Goal: Communication & Community: Participate in discussion

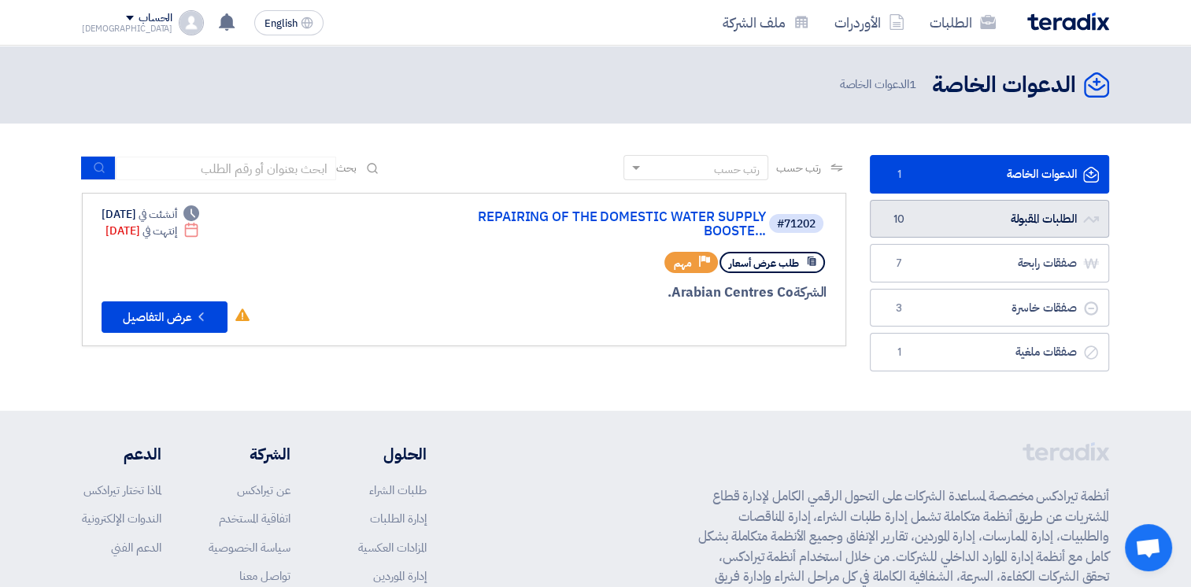
click at [994, 224] on link "الطلبات المقبولة الطلبات المقبولة 10" at bounding box center [989, 219] width 239 height 39
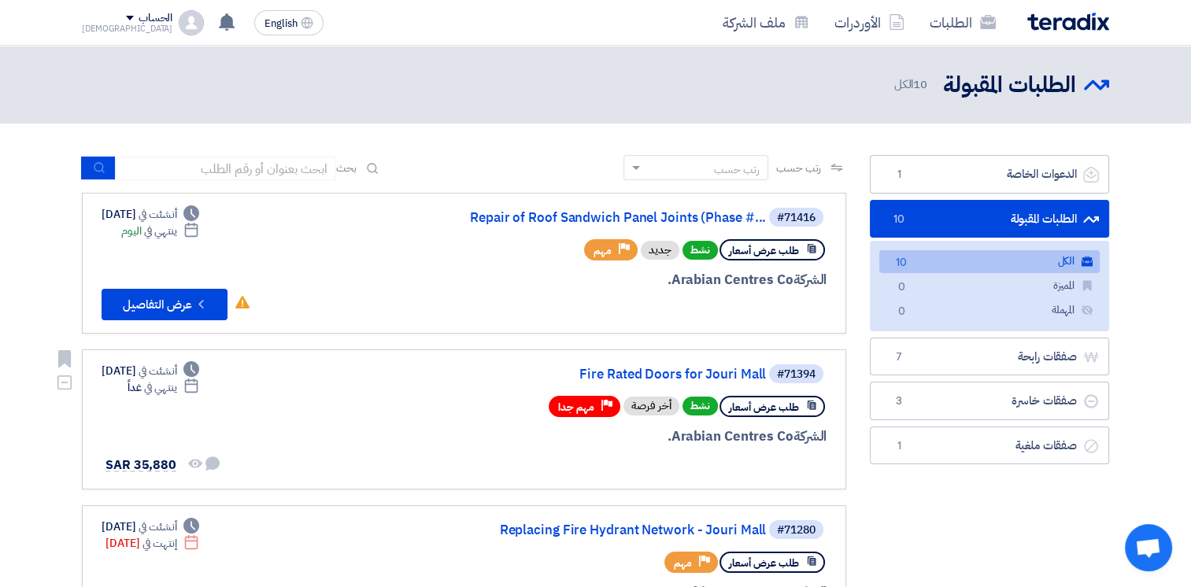
scroll to position [394, 0]
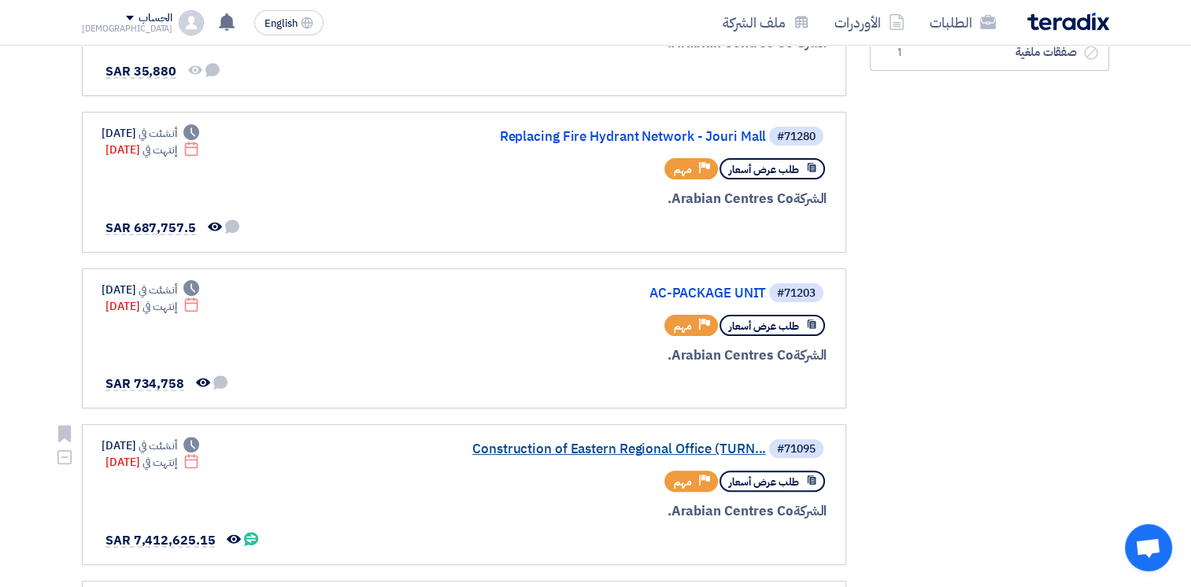
click at [645, 447] on link "Construction of Eastern Regional Office (TURN..." at bounding box center [608, 449] width 315 height 14
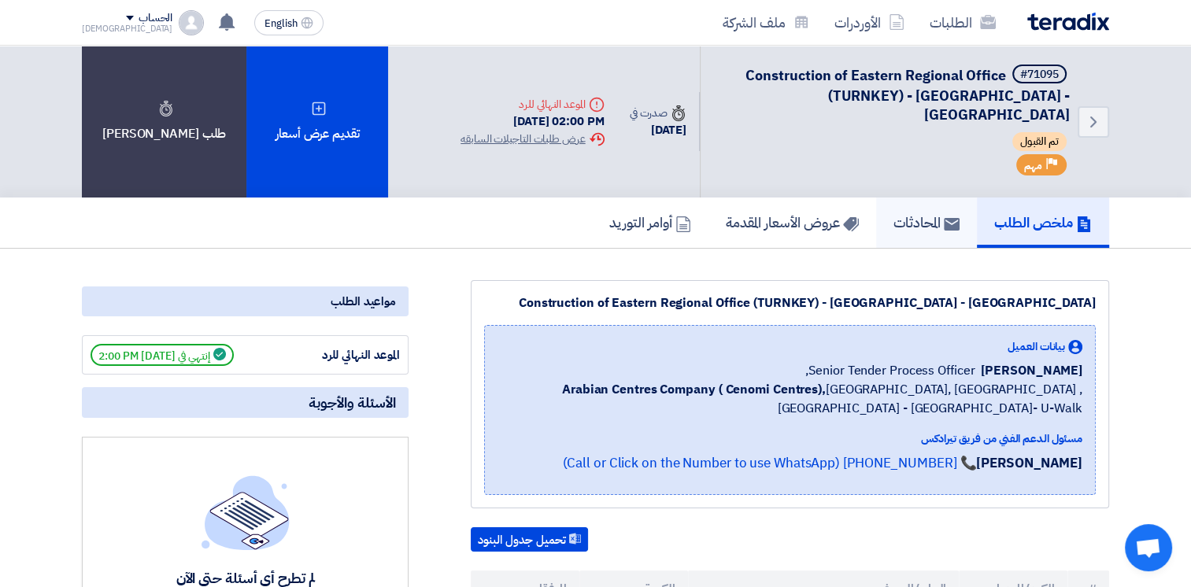
click at [899, 213] on h5 "المحادثات" at bounding box center [926, 222] width 66 height 18
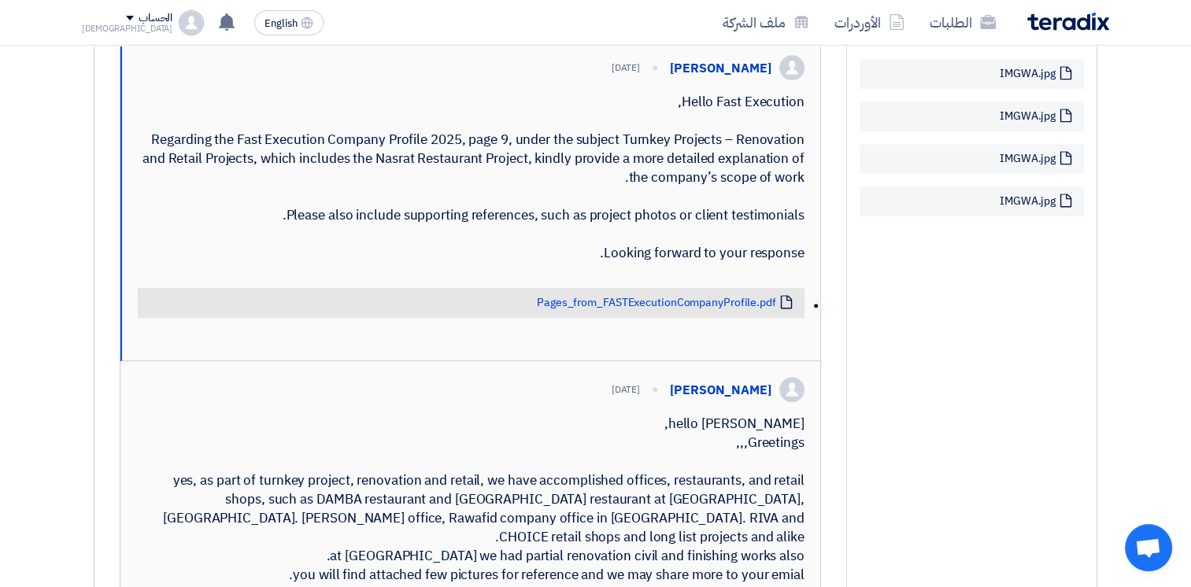
scroll to position [1181, 0]
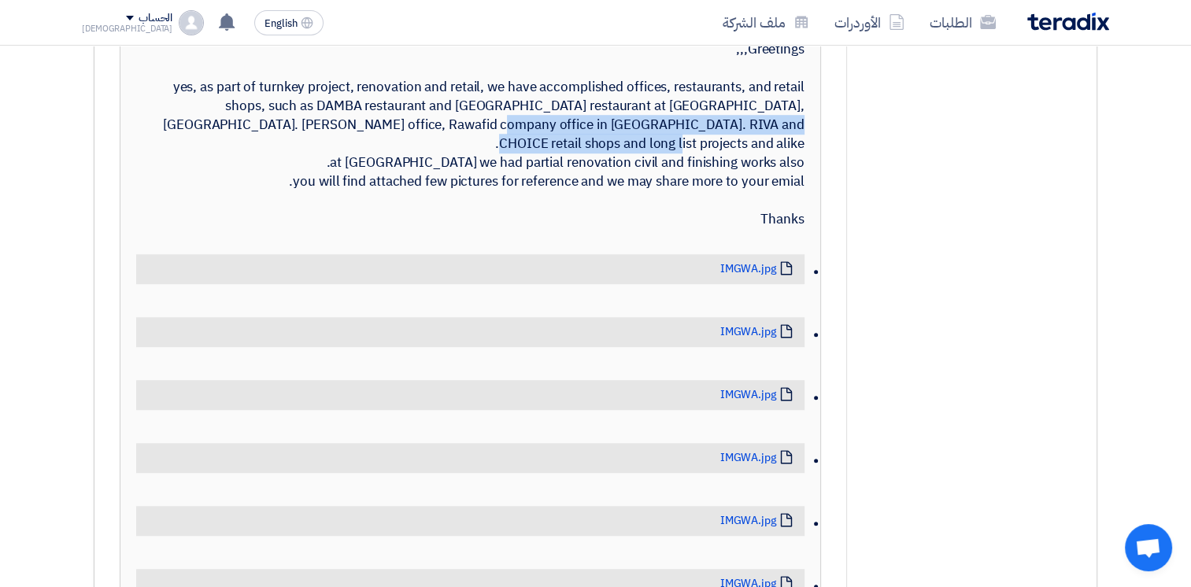
drag, startPoint x: 313, startPoint y: 197, endPoint x: 760, endPoint y: 194, distance: 446.3
click at [760, 194] on div "hello [PERSON_NAME], Greetings,,, yes, as part of turnkey project, renovation a…" at bounding box center [470, 125] width 668 height 208
click at [334, 194] on div "hello [PERSON_NAME], Greetings,,, yes, as part of turnkey project, renovation a…" at bounding box center [470, 125] width 668 height 208
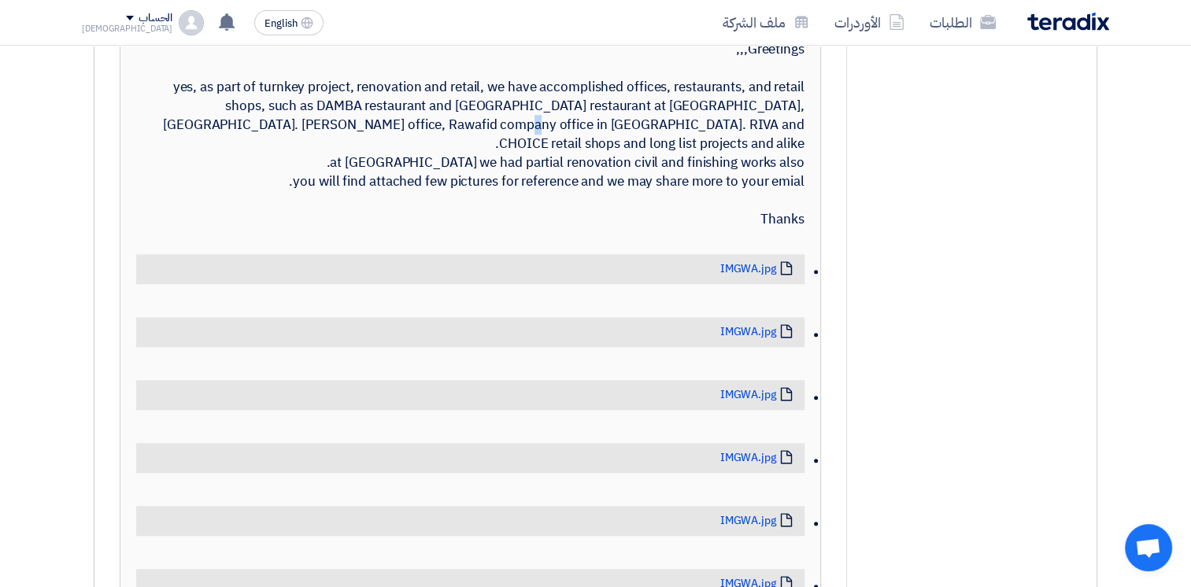
click at [334, 194] on div "hello [PERSON_NAME], Greetings,,, yes, as part of turnkey project, renovation a…" at bounding box center [470, 125] width 668 height 208
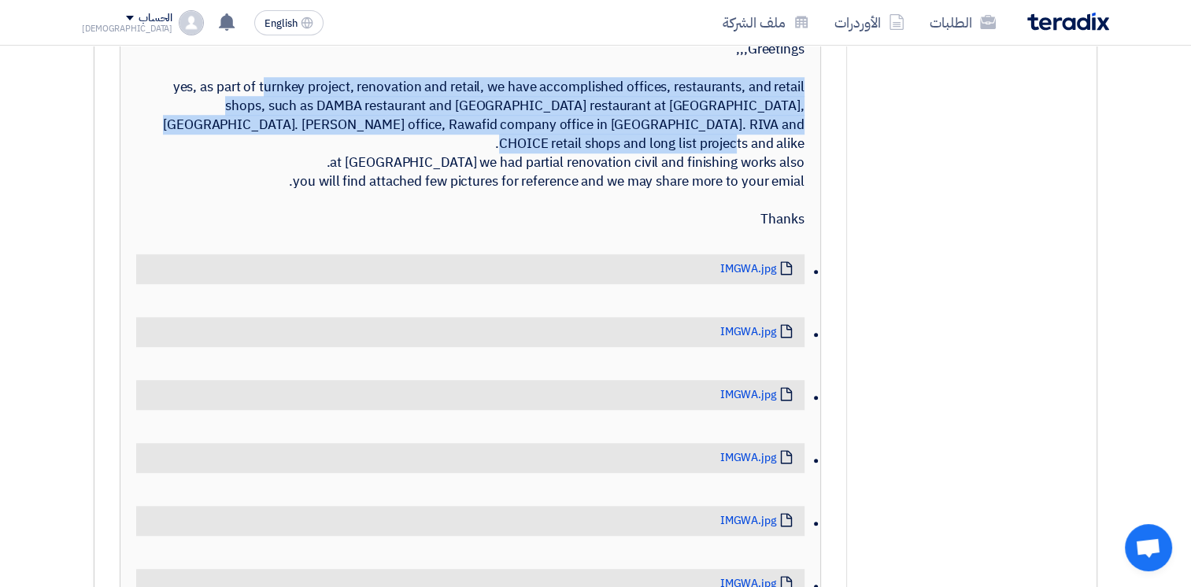
click at [334, 194] on div "hello [PERSON_NAME], Greetings,,, yes, as part of turnkey project, renovation a…" at bounding box center [470, 125] width 668 height 208
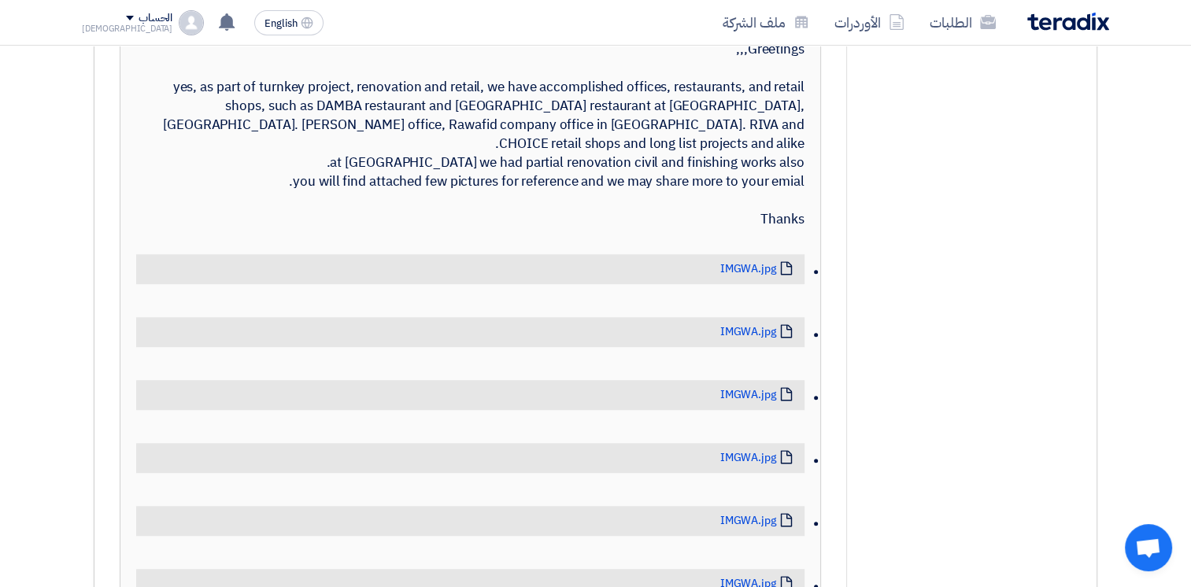
click at [766, 229] on div "hello [PERSON_NAME], Greetings,,, yes, as part of turnkey project, renovation a…" at bounding box center [470, 125] width 668 height 208
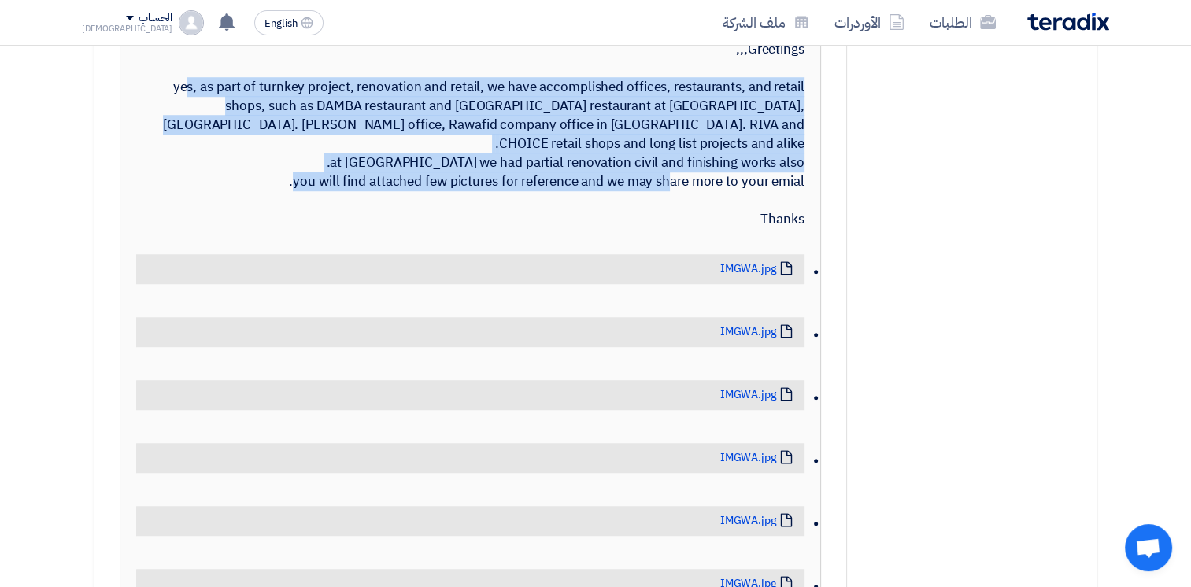
drag, startPoint x: 803, startPoint y: 275, endPoint x: 686, endPoint y: 112, distance: 200.3
click at [686, 112] on div "hello [PERSON_NAME], Greetings,,, yes, as part of turnkey project, renovation a…" at bounding box center [470, 125] width 668 height 208
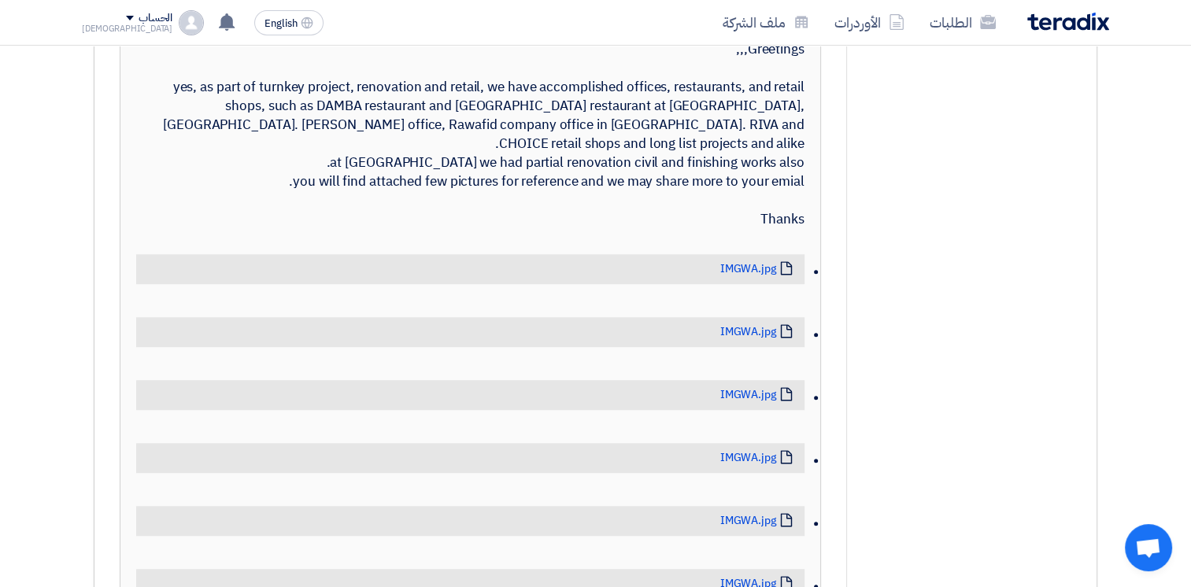
drag, startPoint x: 686, startPoint y: 112, endPoint x: 696, endPoint y: 103, distance: 12.8
click at [696, 103] on div "hello [PERSON_NAME], Greetings,,, yes, as part of turnkey project, renovation a…" at bounding box center [470, 125] width 668 height 208
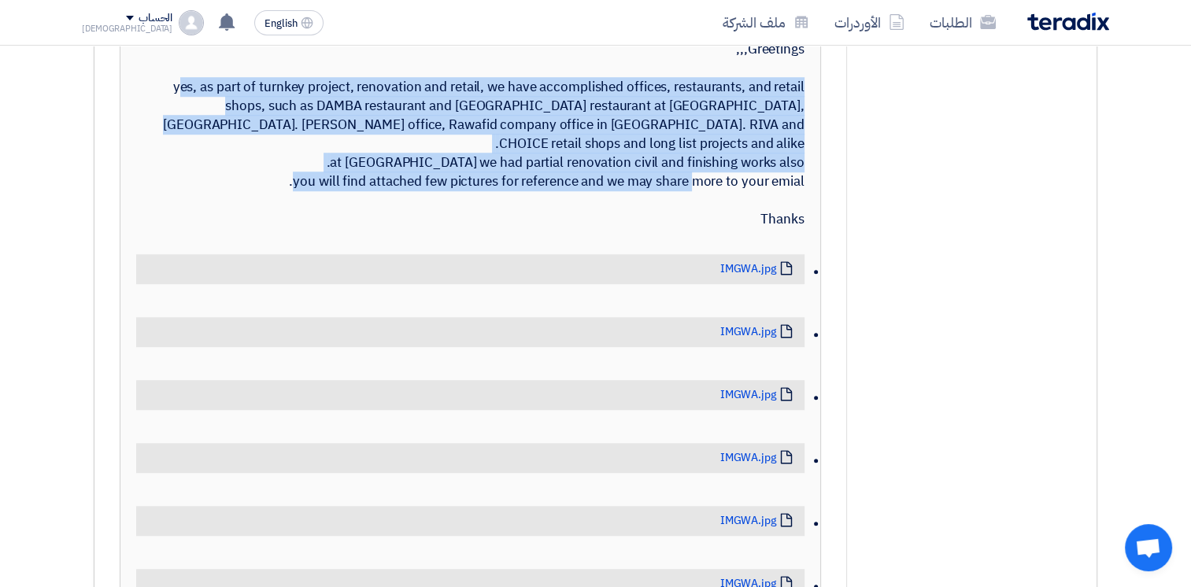
drag, startPoint x: 695, startPoint y: 101, endPoint x: 787, endPoint y: 272, distance: 194.7
click at [787, 229] on div "hello [PERSON_NAME], Greetings,,, yes, as part of turnkey project, renovation a…" at bounding box center [470, 125] width 668 height 208
click at [780, 229] on div "hello [PERSON_NAME], Greetings,,, yes, as part of turnkey project, renovation a…" at bounding box center [470, 125] width 668 height 208
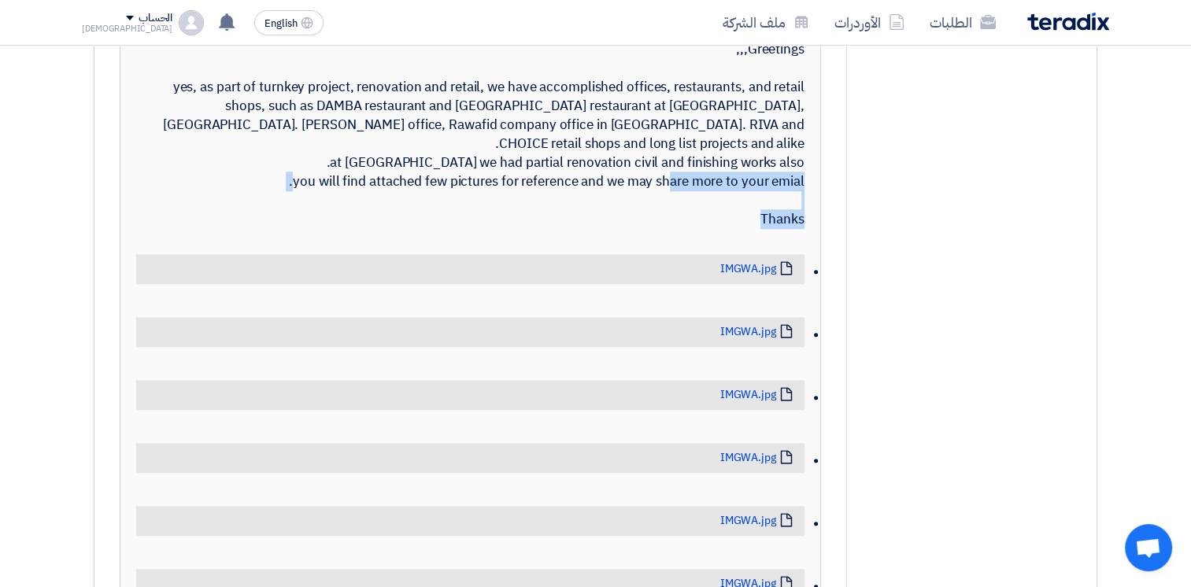
click at [780, 229] on div "hello [PERSON_NAME], Greetings,,, yes, as part of turnkey project, renovation a…" at bounding box center [470, 125] width 668 height 208
drag, startPoint x: 780, startPoint y: 275, endPoint x: 800, endPoint y: 275, distance: 20.5
click at [800, 229] on div "hello [PERSON_NAME], Greetings,,, yes, as part of turnkey project, renovation a…" at bounding box center [470, 125] width 668 height 208
click at [806, 276] on div "[PERSON_NAME] [DATE] hello [PERSON_NAME], Greetings,,, yes, as part of turnkey …" at bounding box center [470, 525] width 700 height 1114
click at [794, 229] on div "hello [PERSON_NAME], Greetings,,, yes, as part of turnkey project, renovation a…" at bounding box center [470, 125] width 668 height 208
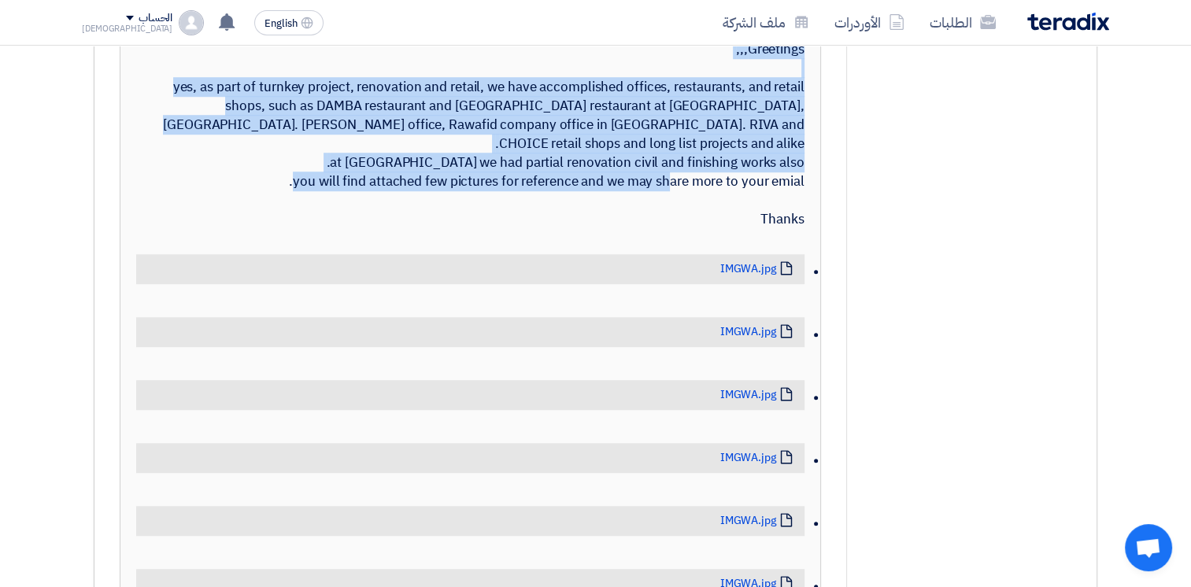
drag, startPoint x: 804, startPoint y: 274, endPoint x: 719, endPoint y: 92, distance: 200.7
click at [719, 92] on div "[PERSON_NAME] [DATE] hello [PERSON_NAME], Greetings,,, yes, as part of turnkey …" at bounding box center [470, 525] width 700 height 1114
drag, startPoint x: 719, startPoint y: 92, endPoint x: 698, endPoint y: 110, distance: 27.9
click at [700, 112] on div "hello [PERSON_NAME], Greetings,,, yes, as part of turnkey project, renovation a…" at bounding box center [470, 125] width 668 height 208
click at [692, 102] on div "hello [PERSON_NAME], Greetings,,, yes, as part of turnkey project, renovation a…" at bounding box center [470, 125] width 668 height 208
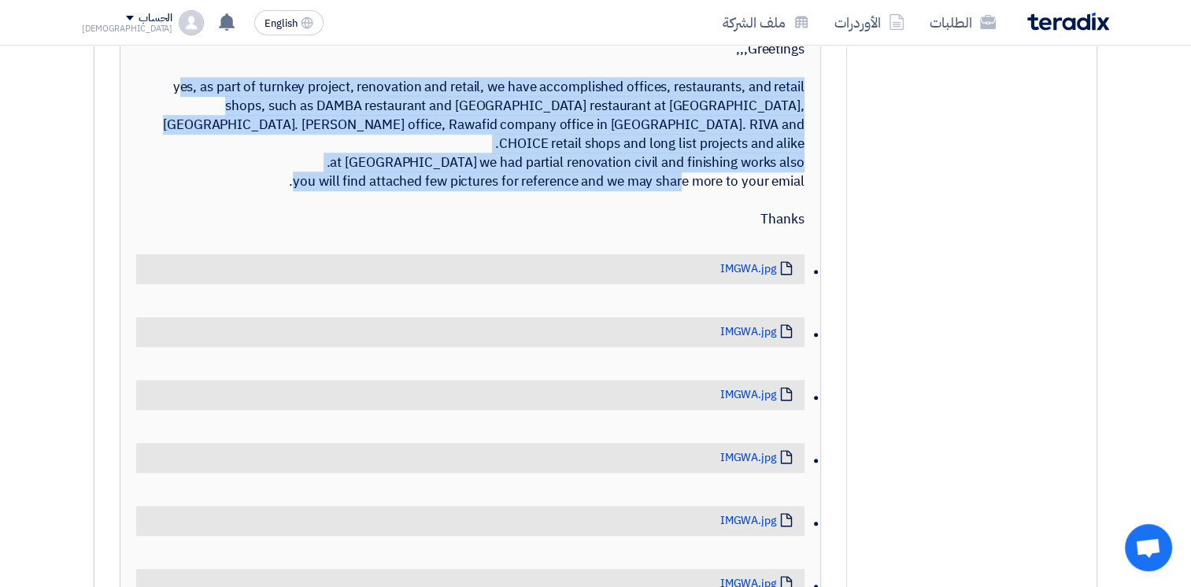
drag, startPoint x: 693, startPoint y: 102, endPoint x: 778, endPoint y: 276, distance: 193.6
click at [778, 229] on div "hello [PERSON_NAME], Greetings,,, yes, as part of turnkey project, renovation a…" at bounding box center [470, 125] width 668 height 208
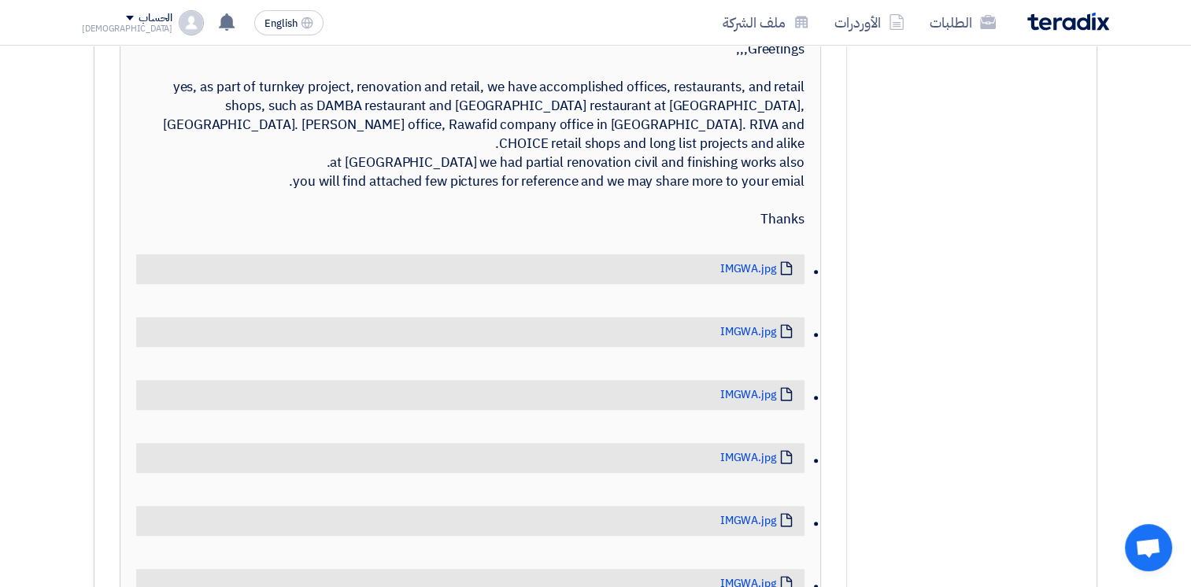
click at [790, 229] on div "hello [PERSON_NAME], Greetings,,, yes, as part of turnkey project, renovation a…" at bounding box center [470, 125] width 668 height 208
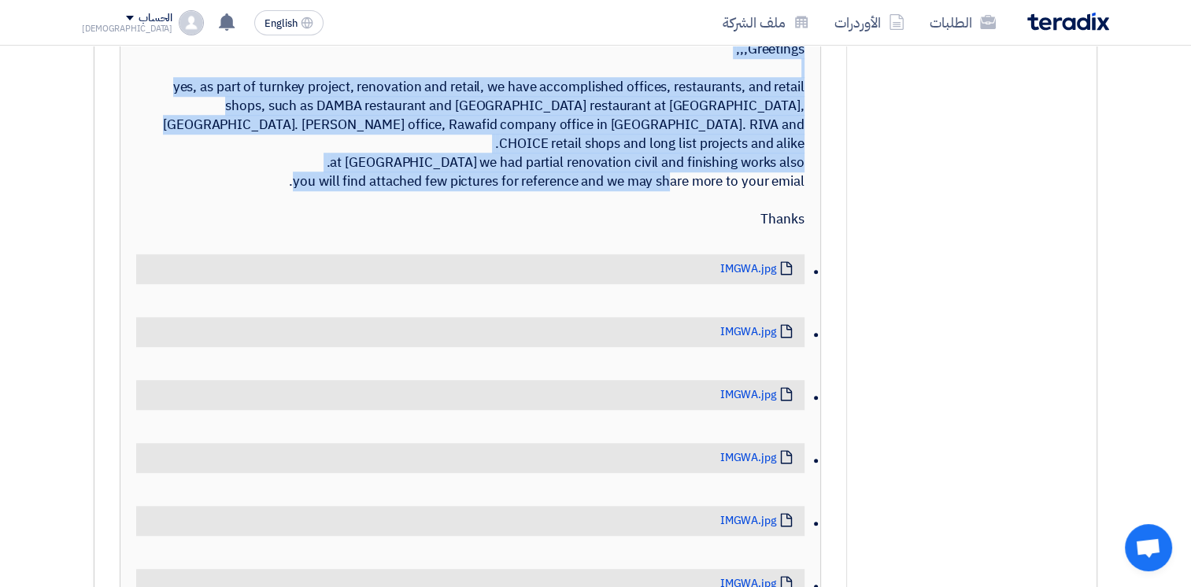
drag, startPoint x: 806, startPoint y: 274, endPoint x: 706, endPoint y: 93, distance: 206.8
click at [706, 93] on div "[PERSON_NAME] [DATE] hello [PERSON_NAME], Greetings,,, yes, as part of turnkey …" at bounding box center [470, 525] width 700 height 1114
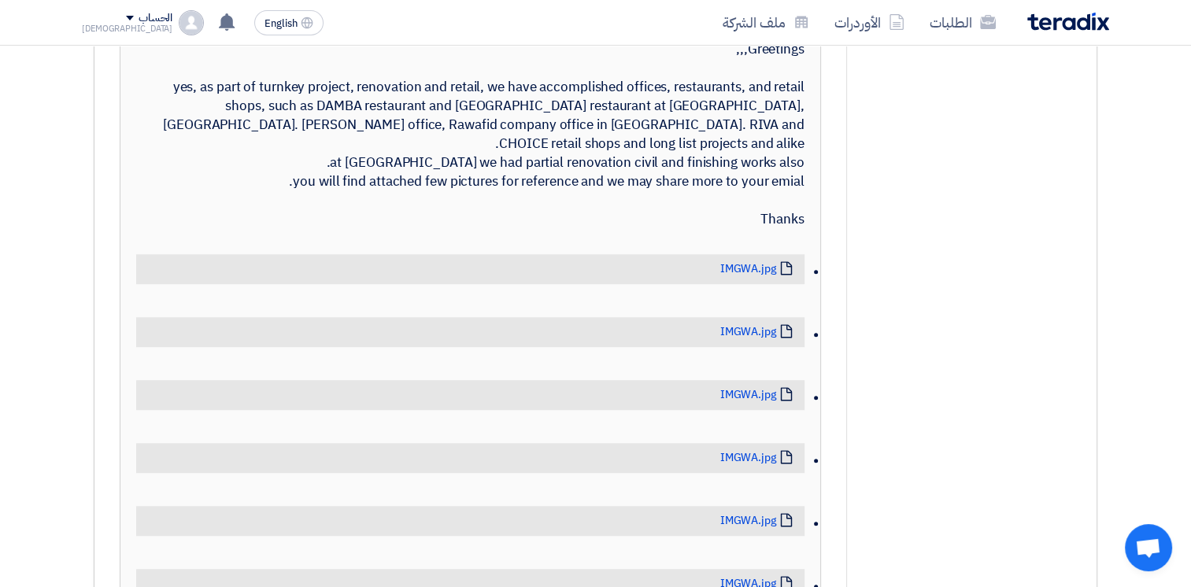
drag, startPoint x: 706, startPoint y: 93, endPoint x: 660, endPoint y: 168, distance: 88.3
click at [660, 168] on div "hello [PERSON_NAME], Greetings,,, yes, as part of turnkey project, renovation a…" at bounding box center [470, 125] width 668 height 208
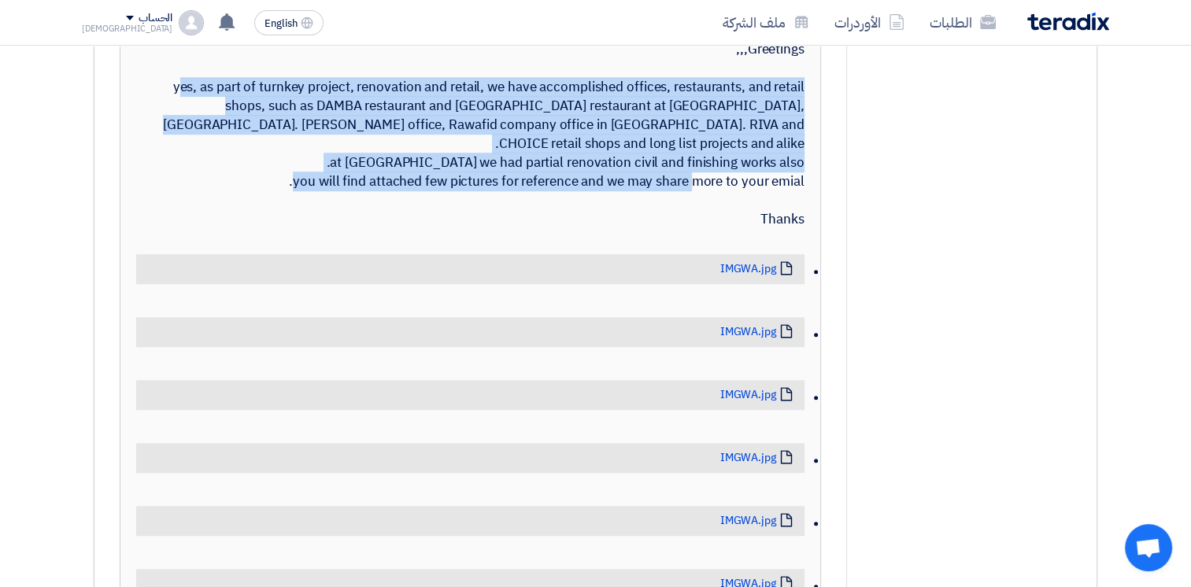
drag, startPoint x: 699, startPoint y: 97, endPoint x: 790, endPoint y: 271, distance: 196.4
click at [790, 229] on div "hello [PERSON_NAME], Greetings,,, yes, as part of turnkey project, renovation a…" at bounding box center [470, 125] width 668 height 208
click at [782, 229] on div "hello [PERSON_NAME], Greetings,,, yes, as part of turnkey project, renovation a…" at bounding box center [470, 125] width 668 height 208
click at [806, 272] on div "[PERSON_NAME] [DATE] hello [PERSON_NAME], Greetings,,, yes, as part of turnkey …" at bounding box center [470, 525] width 700 height 1114
drag, startPoint x: 799, startPoint y: 271, endPoint x: 696, endPoint y: 94, distance: 204.2
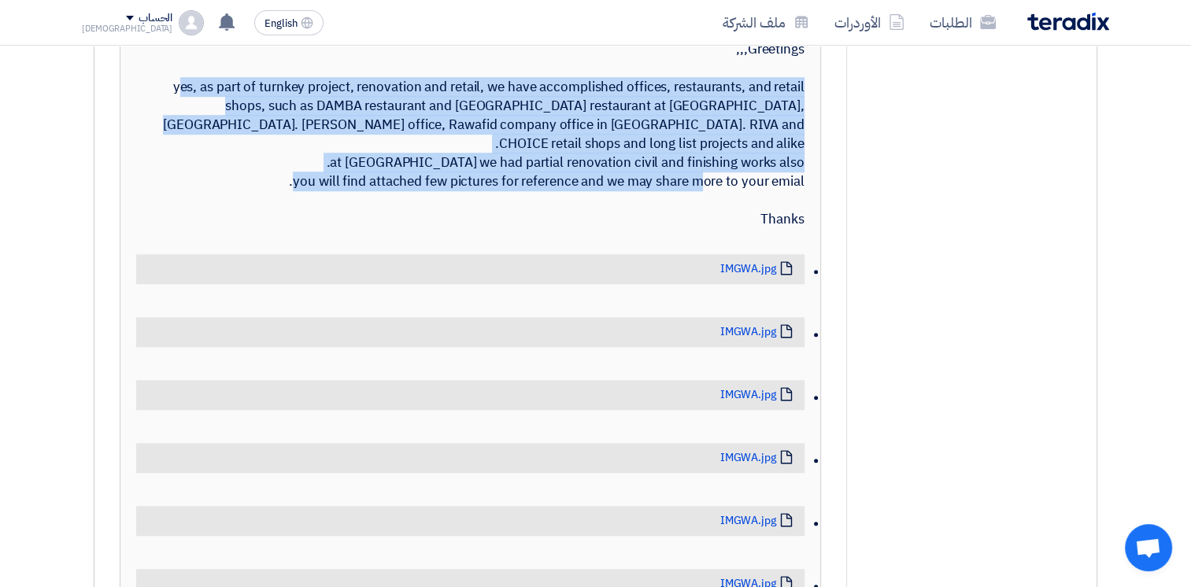
click at [696, 94] on div "hello [PERSON_NAME], Greetings,,, yes, as part of turnkey project, renovation a…" at bounding box center [470, 125] width 668 height 208
click at [696, 101] on div "hello [PERSON_NAME], Greetings,,, yes, as part of turnkey project, renovation a…" at bounding box center [470, 125] width 668 height 208
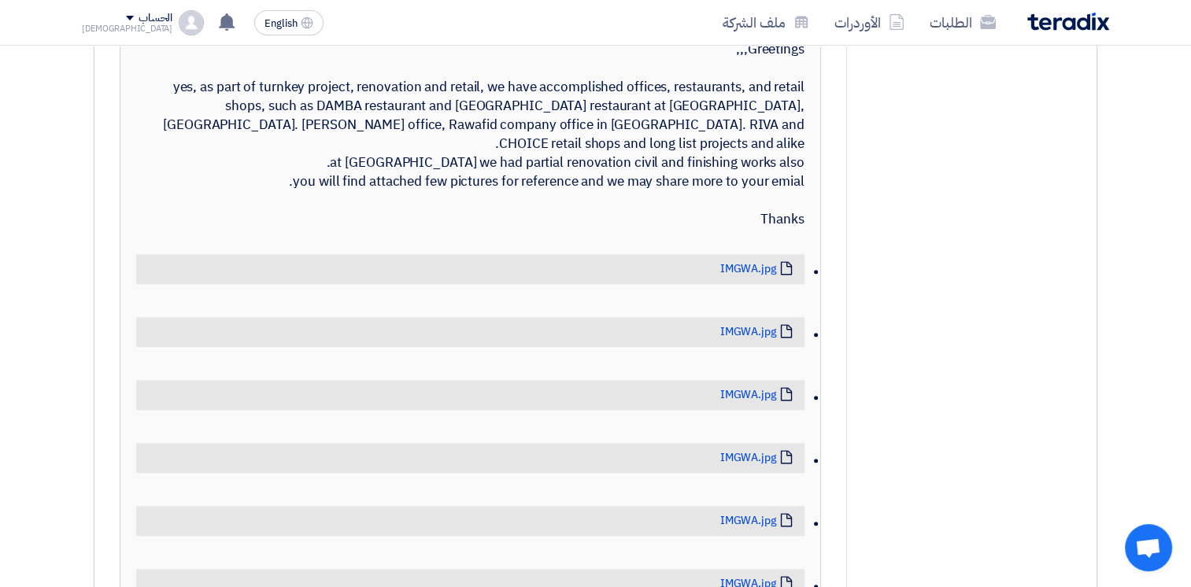
click at [724, 102] on div "hello [PERSON_NAME], Greetings,,, yes, as part of turnkey project, renovation a…" at bounding box center [470, 125] width 668 height 208
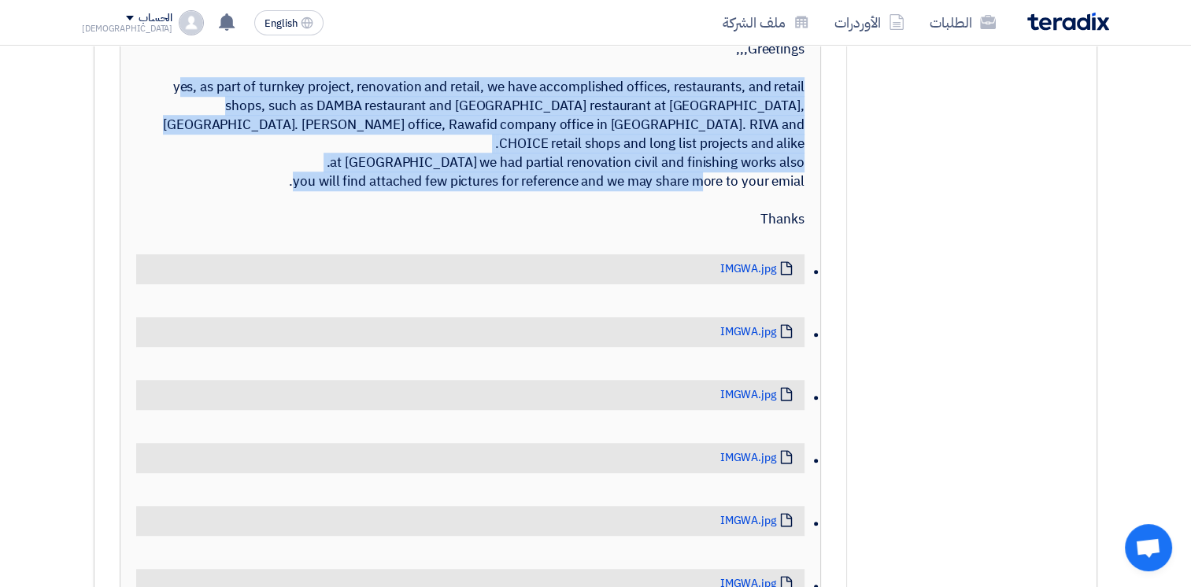
drag, startPoint x: 712, startPoint y: 103, endPoint x: 796, endPoint y: 279, distance: 195.4
click at [796, 229] on div "hello [PERSON_NAME], Greetings,,, yes, as part of turnkey project, renovation a…" at bounding box center [470, 125] width 668 height 208
drag, startPoint x: 796, startPoint y: 279, endPoint x: 771, endPoint y: 279, distance: 25.2
click at [771, 229] on div "hello [PERSON_NAME], Greetings,,, yes, as part of turnkey project, renovation a…" at bounding box center [470, 125] width 668 height 208
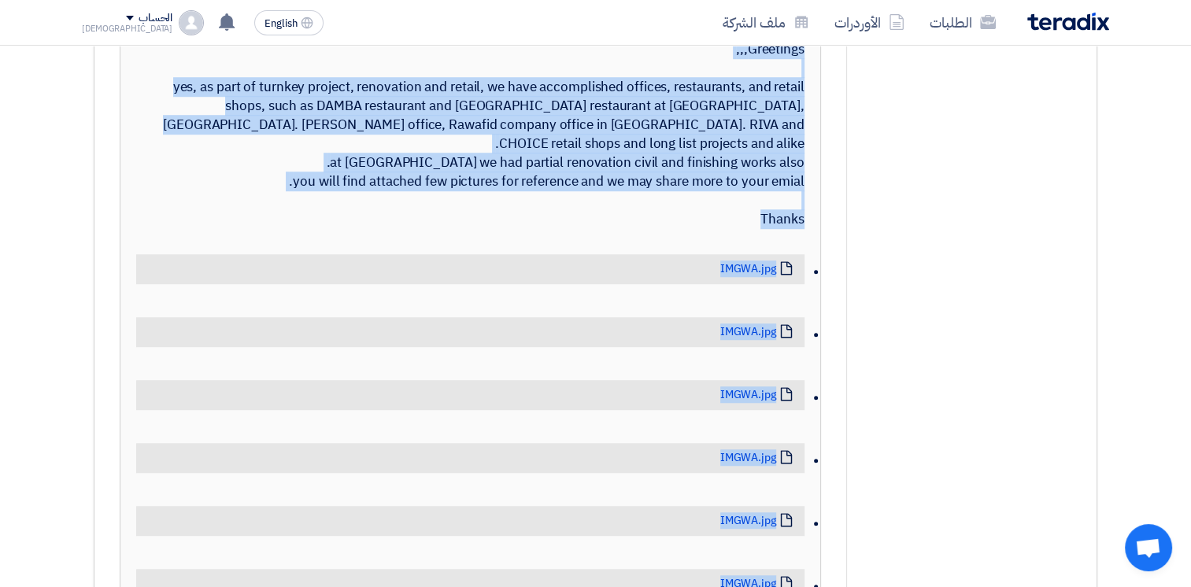
click at [771, 229] on div "hello [PERSON_NAME], Greetings,,, yes, as part of turnkey project, renovation a…" at bounding box center [470, 125] width 668 height 208
click at [781, 229] on div "hello [PERSON_NAME], Greetings,,, yes, as part of turnkey project, renovation a…" at bounding box center [470, 125] width 668 height 208
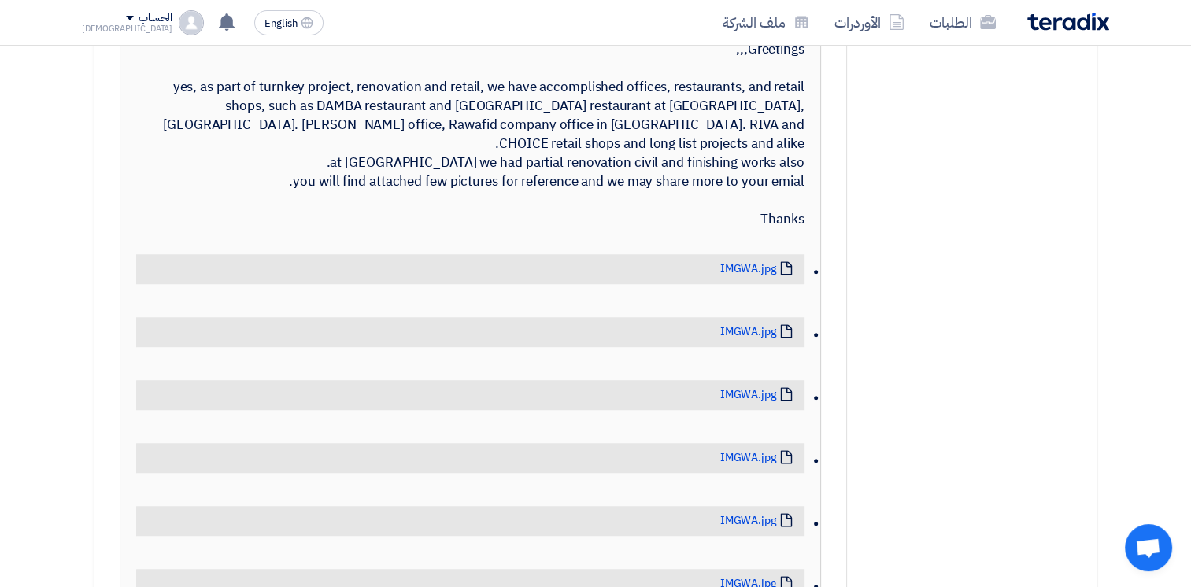
click at [793, 229] on div "hello [PERSON_NAME], Greetings,,, yes, as part of turnkey project, renovation a…" at bounding box center [470, 125] width 668 height 208
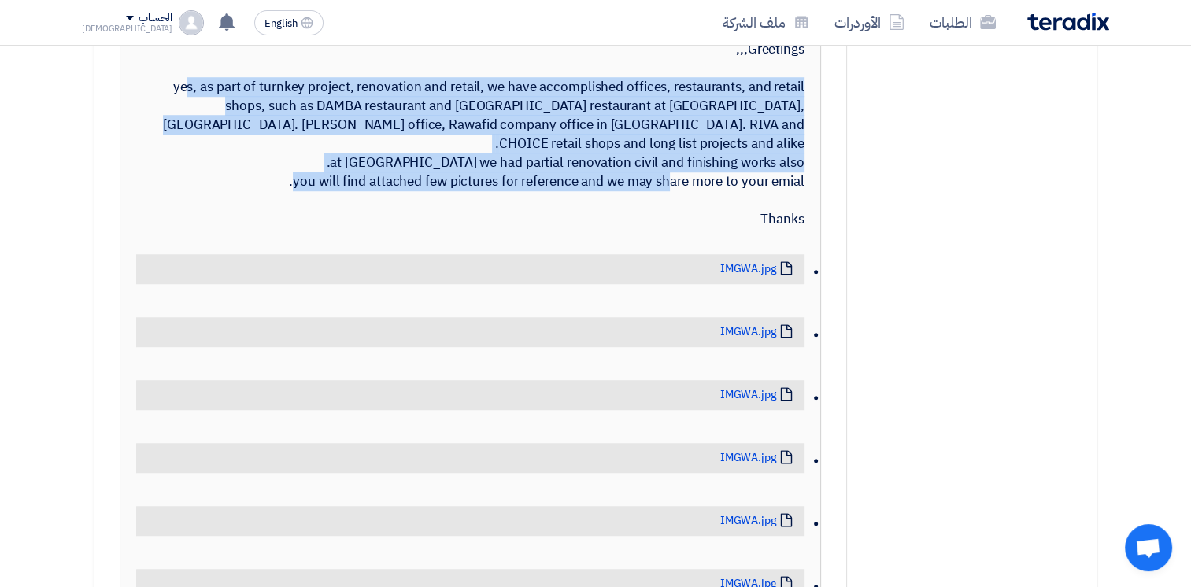
drag, startPoint x: 804, startPoint y: 272, endPoint x: 691, endPoint y: 104, distance: 202.6
click at [691, 104] on div "hello [PERSON_NAME], Greetings,,, yes, as part of turnkey project, renovation a…" at bounding box center [470, 125] width 668 height 208
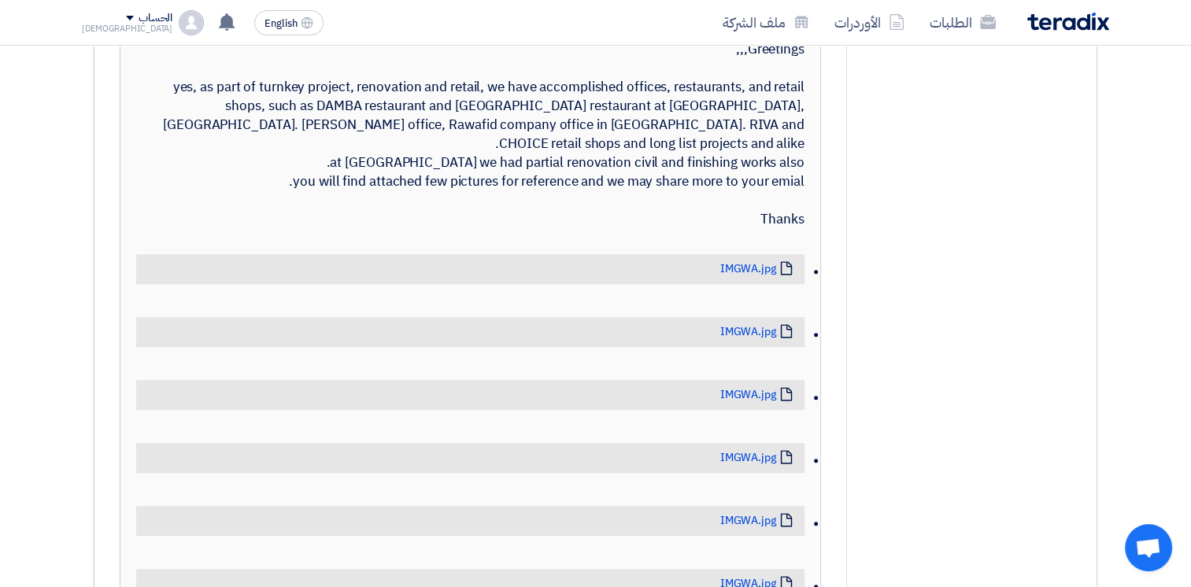
click at [695, 105] on div "hello [PERSON_NAME], Greetings,,, yes, as part of turnkey project, renovation a…" at bounding box center [470, 125] width 668 height 208
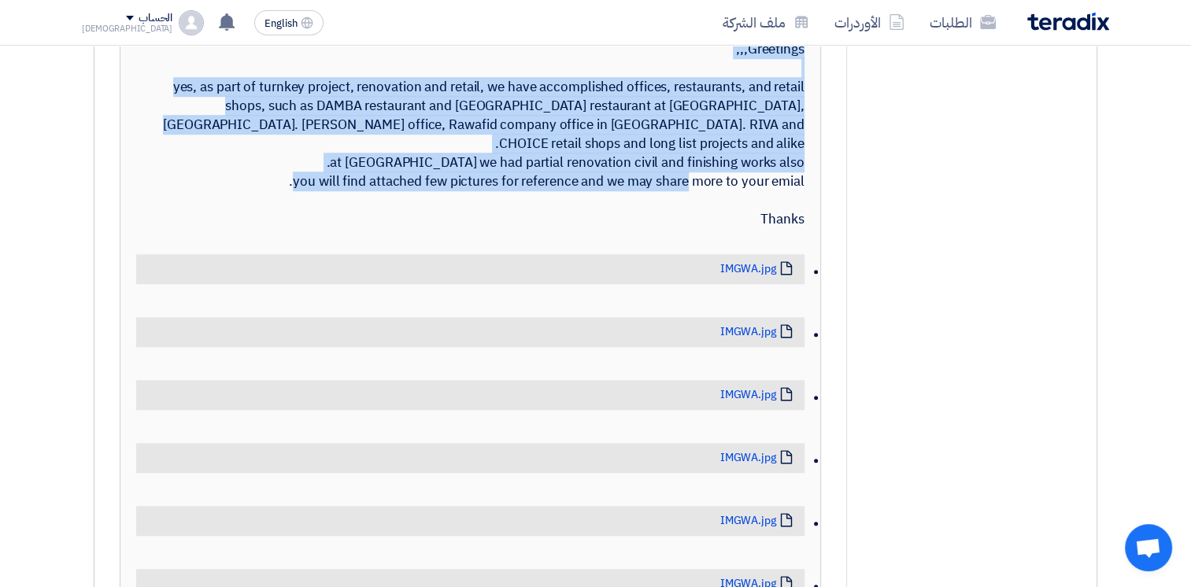
drag, startPoint x: 699, startPoint y: 102, endPoint x: 784, endPoint y: 279, distance: 196.4
click at [784, 229] on div "hello [PERSON_NAME], Greetings,,, yes, as part of turnkey project, renovation a…" at bounding box center [470, 125] width 668 height 208
click at [771, 229] on div "hello [PERSON_NAME], Greetings,,, yes, as part of turnkey project, renovation a…" at bounding box center [470, 125] width 668 height 208
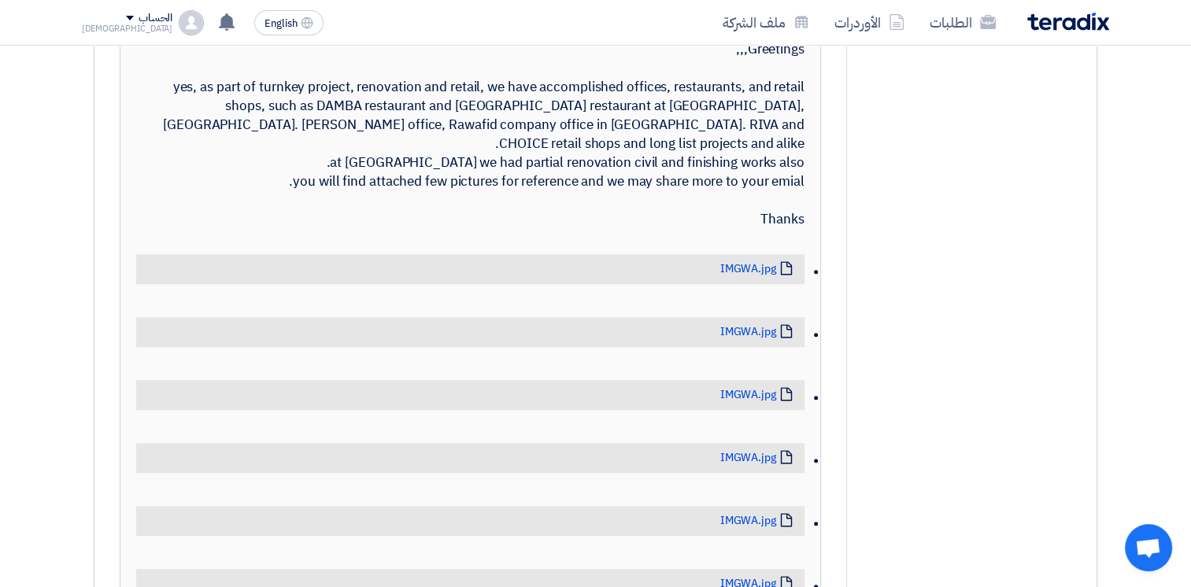
click at [793, 229] on div "hello [PERSON_NAME], Greetings,,, yes, as part of turnkey project, renovation a…" at bounding box center [470, 125] width 668 height 208
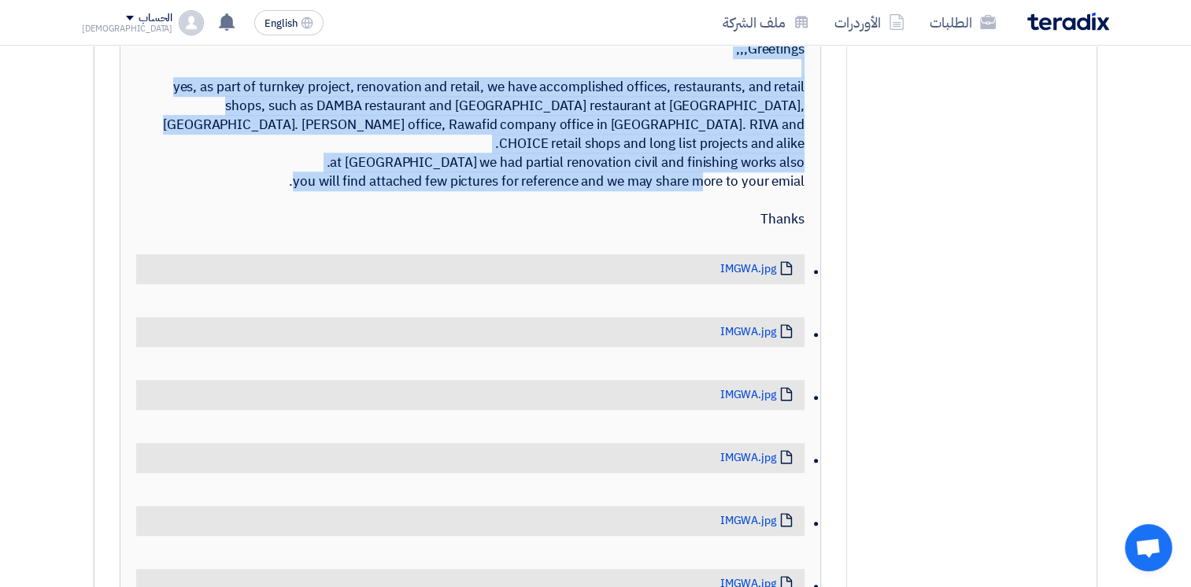
drag, startPoint x: 797, startPoint y: 273, endPoint x: 715, endPoint y: 99, distance: 192.6
click at [715, 99] on div "hello [PERSON_NAME], Greetings,,, yes, as part of turnkey project, renovation a…" at bounding box center [470, 125] width 668 height 208
drag, startPoint x: 715, startPoint y: 99, endPoint x: 687, endPoint y: 110, distance: 29.7
click at [672, 122] on div "hello [PERSON_NAME], Greetings,,, yes, as part of turnkey project, renovation a…" at bounding box center [470, 125] width 668 height 208
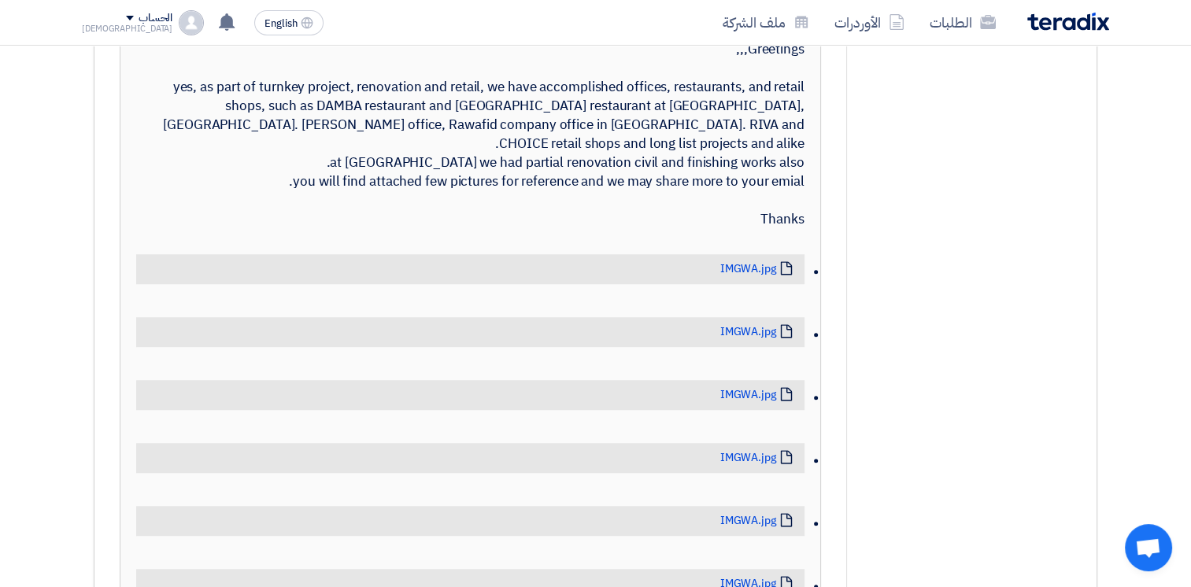
click at [708, 101] on div "hello [PERSON_NAME], Greetings,,, yes, as part of turnkey project, renovation a…" at bounding box center [470, 125] width 668 height 208
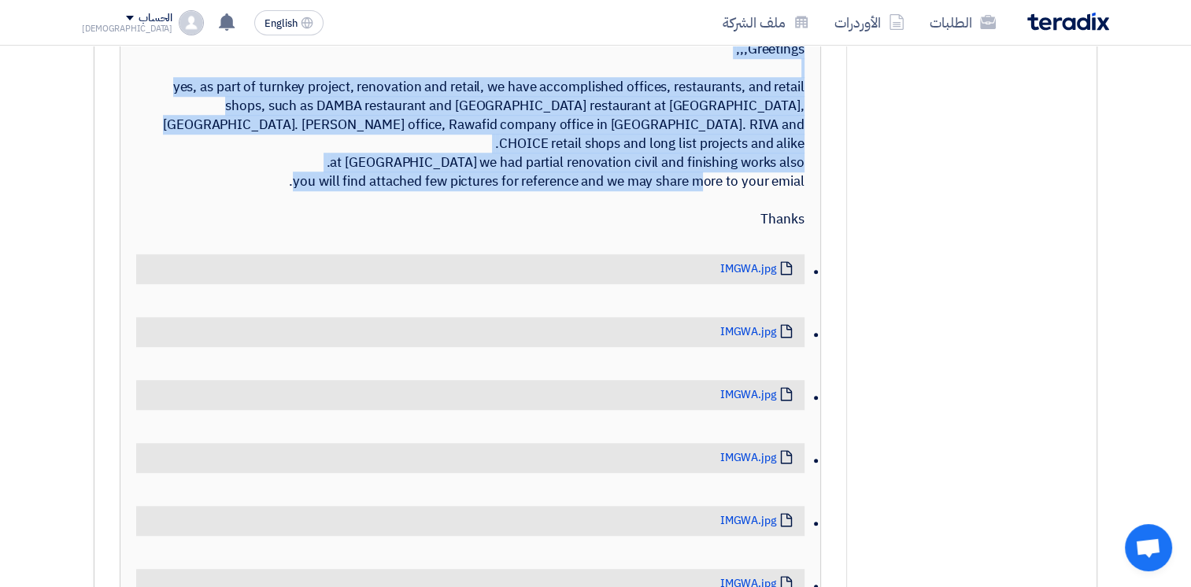
drag, startPoint x: 699, startPoint y: 100, endPoint x: 800, endPoint y: 282, distance: 207.9
click at [800, 229] on div "hello [PERSON_NAME], Greetings,,, yes, as part of turnkey project, renovation a…" at bounding box center [470, 125] width 668 height 208
drag, startPoint x: 800, startPoint y: 282, endPoint x: 794, endPoint y: 272, distance: 11.6
click at [784, 229] on div "hello [PERSON_NAME], Greetings,,, yes, as part of turnkey project, renovation a…" at bounding box center [470, 125] width 668 height 208
click at [804, 273] on div "[PERSON_NAME] [DATE] hello [PERSON_NAME], Greetings,,, yes, as part of turnkey …" at bounding box center [470, 525] width 700 height 1114
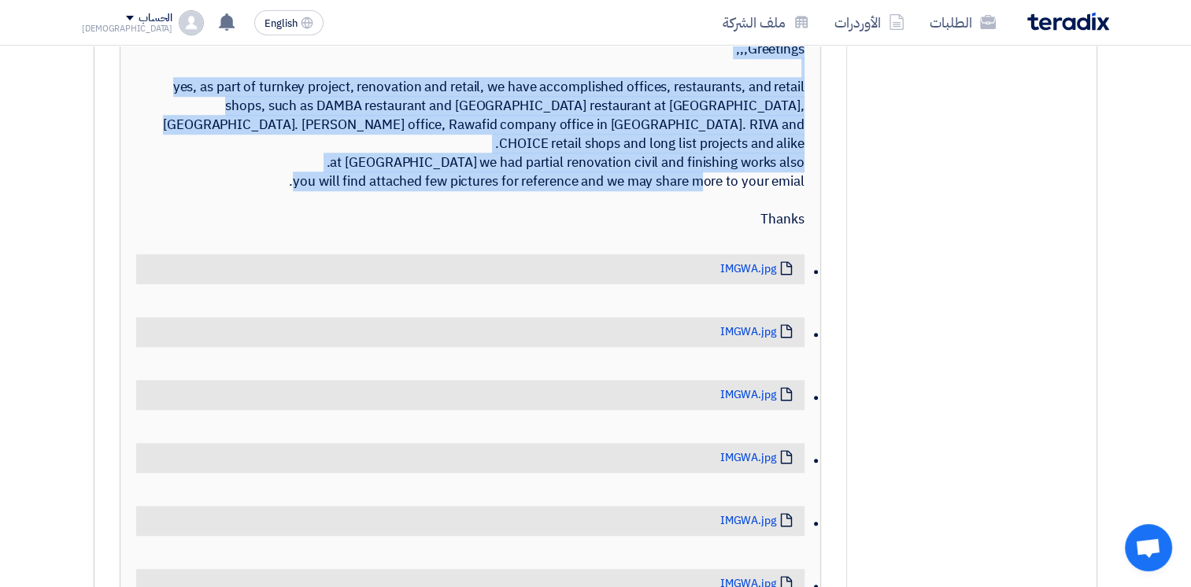
drag, startPoint x: 798, startPoint y: 272, endPoint x: 719, endPoint y: 90, distance: 199.1
click at [719, 90] on div "hello [PERSON_NAME], Greetings,,, yes, as part of turnkey project, renovation a…" at bounding box center [470, 125] width 668 height 208
drag, startPoint x: 719, startPoint y: 90, endPoint x: 705, endPoint y: 95, distance: 14.5
click at [709, 93] on div "hello [PERSON_NAME], Greetings,,, yes, as part of turnkey project, renovation a…" at bounding box center [470, 125] width 668 height 208
click at [719, 124] on div "hello [PERSON_NAME], Greetings,,, yes, as part of turnkey project, renovation a…" at bounding box center [470, 125] width 668 height 208
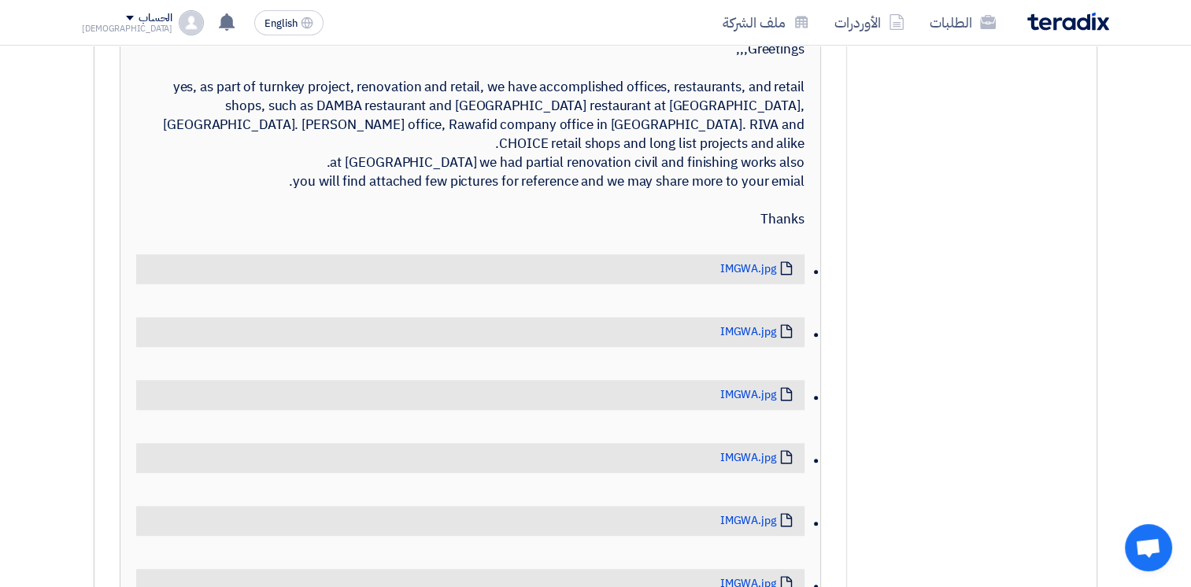
drag, startPoint x: 708, startPoint y: 99, endPoint x: 684, endPoint y: 109, distance: 26.2
click at [684, 109] on div "hello [PERSON_NAME], Greetings,,, yes, as part of turnkey project, renovation a…" at bounding box center [470, 125] width 668 height 208
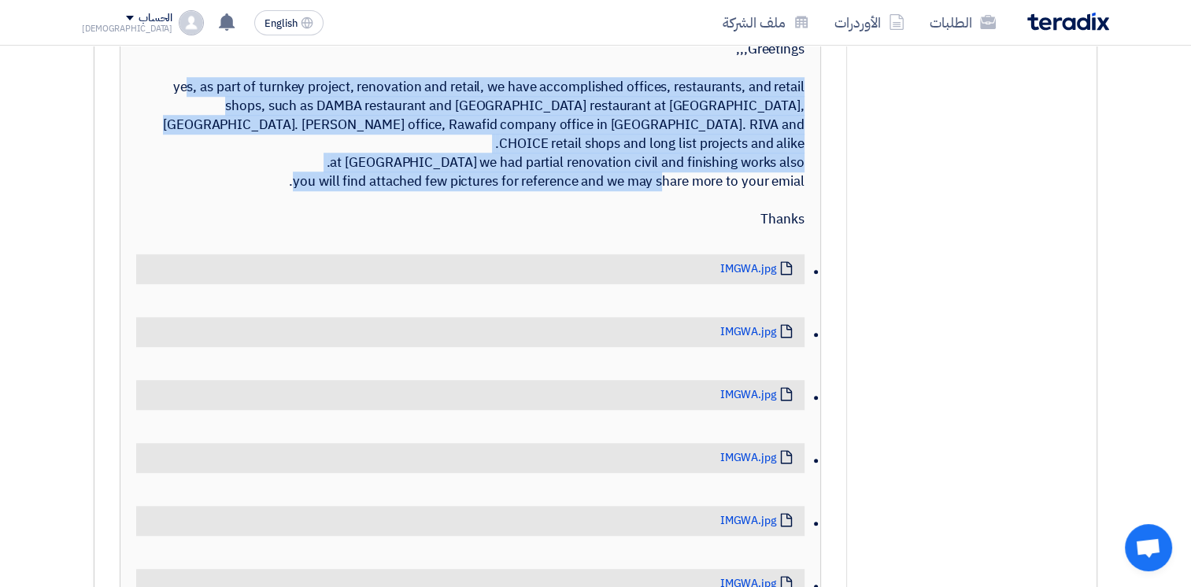
drag, startPoint x: 693, startPoint y: 101, endPoint x: 777, endPoint y: 258, distance: 178.5
click at [777, 229] on div "hello [PERSON_NAME], Greetings,,, yes, as part of turnkey project, renovation a…" at bounding box center [470, 125] width 668 height 208
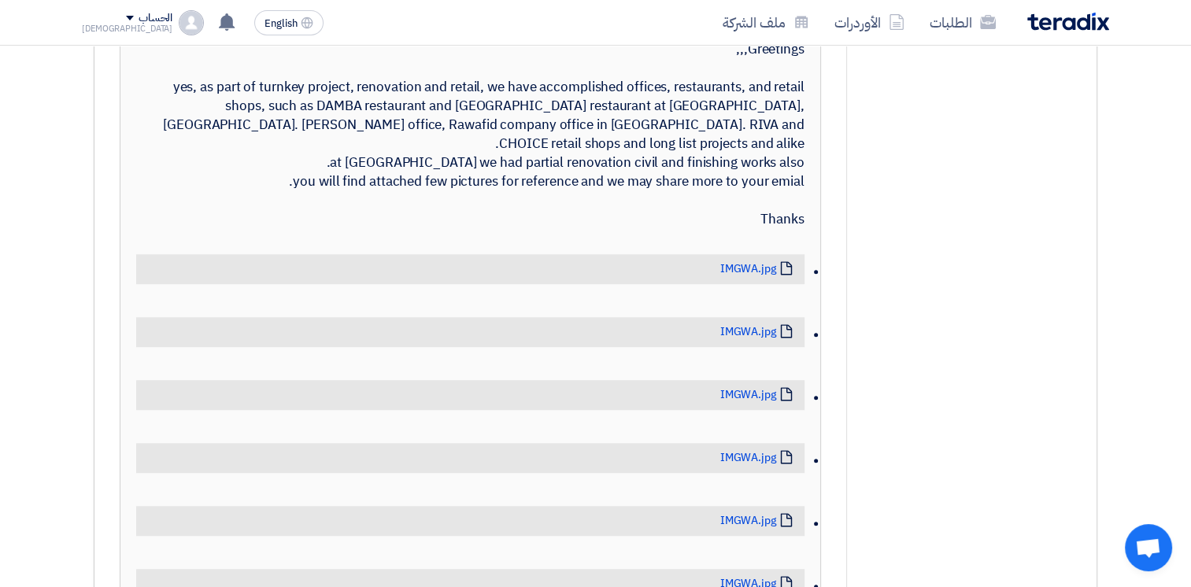
drag, startPoint x: 777, startPoint y: 258, endPoint x: 777, endPoint y: 269, distance: 11.0
click at [777, 229] on div "hello [PERSON_NAME], Greetings,,, yes, as part of turnkey project, renovation a…" at bounding box center [470, 125] width 668 height 208
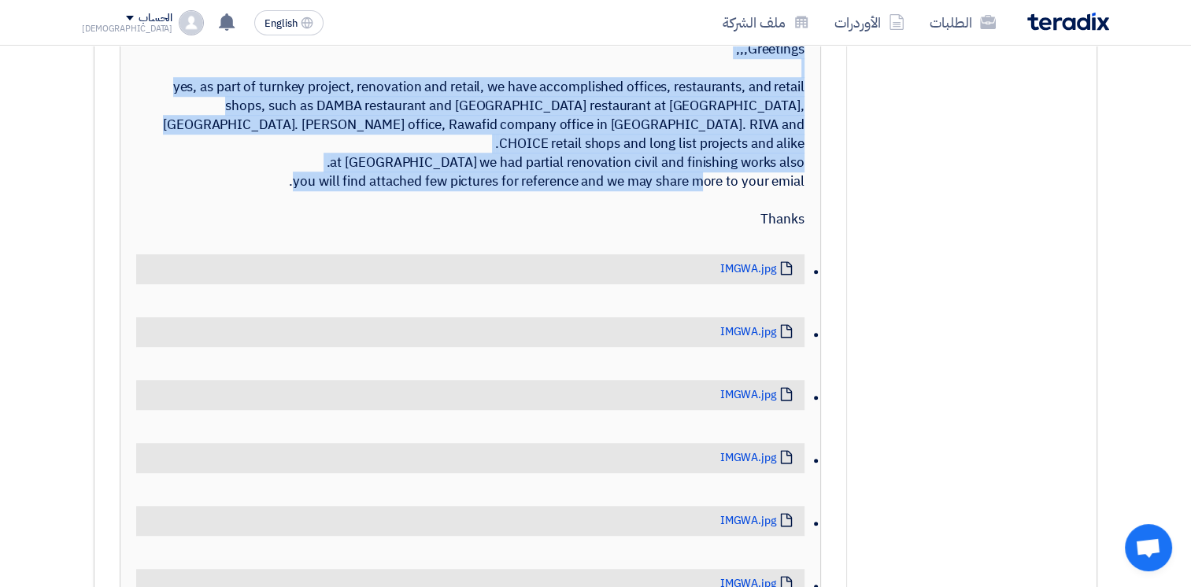
drag, startPoint x: 799, startPoint y: 272, endPoint x: 667, endPoint y: 87, distance: 226.3
click at [667, 87] on div "hello [PERSON_NAME], Greetings,,, yes, as part of turnkey project, renovation a…" at bounding box center [470, 125] width 668 height 208
drag, startPoint x: 697, startPoint y: 90, endPoint x: 806, endPoint y: 280, distance: 219.3
click at [806, 280] on div "[PERSON_NAME] [DATE] hello [PERSON_NAME], Greetings,,, yes, as part of turnkey …" at bounding box center [470, 525] width 700 height 1114
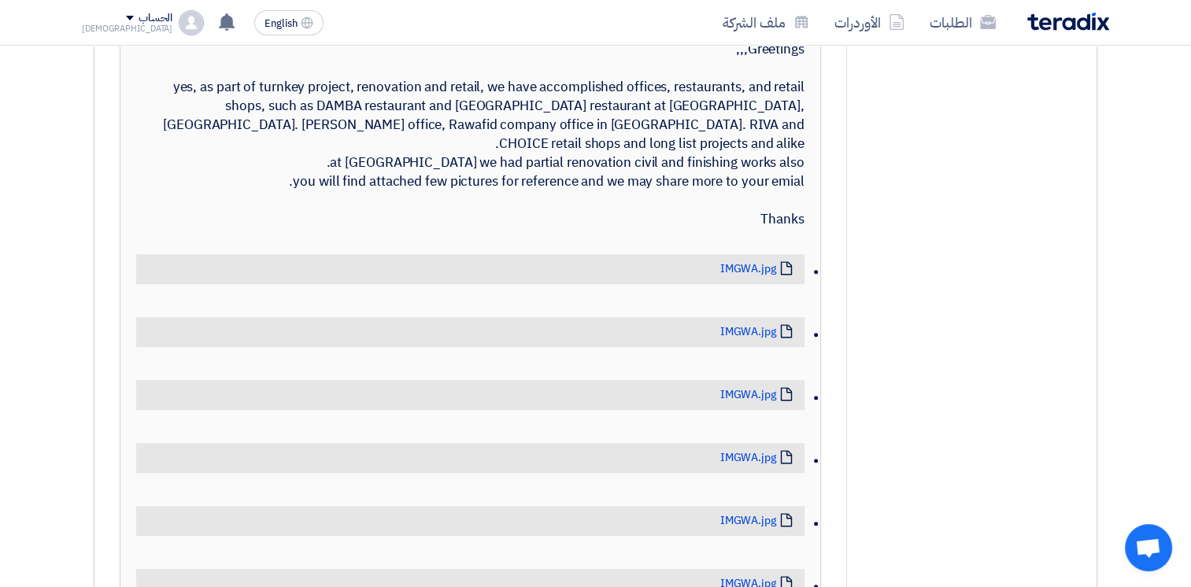
drag, startPoint x: 806, startPoint y: 280, endPoint x: 791, endPoint y: 268, distance: 19.5
click at [790, 229] on div "hello [PERSON_NAME], Greetings,,, yes, as part of turnkey project, renovation a…" at bounding box center [470, 125] width 668 height 208
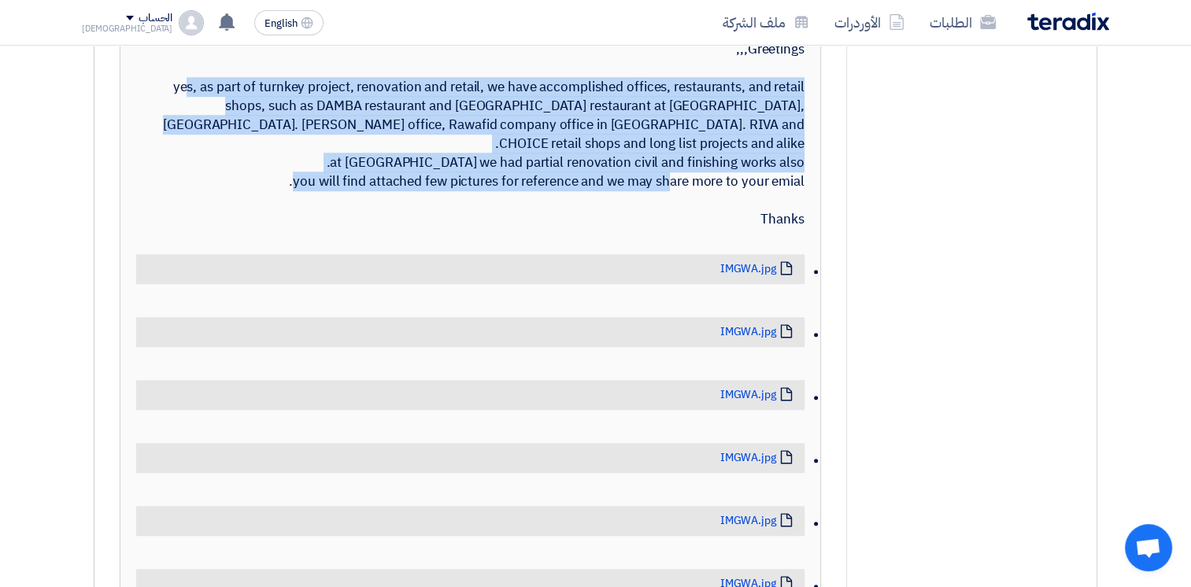
drag, startPoint x: 805, startPoint y: 275, endPoint x: 691, endPoint y: 104, distance: 206.1
click at [691, 104] on div "[PERSON_NAME] [DATE] hello [PERSON_NAME], Greetings,,, yes, as part of turnkey …" at bounding box center [470, 525] width 700 height 1114
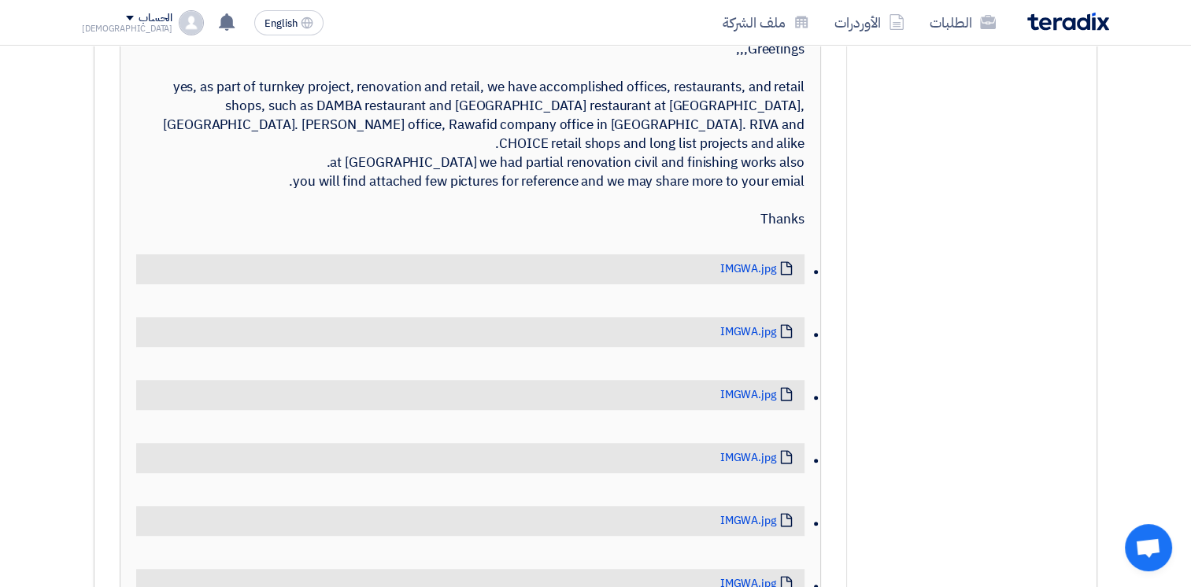
click at [694, 106] on div "hello [PERSON_NAME], Greetings,,, yes, as part of turnkey project, renovation a…" at bounding box center [470, 125] width 668 height 208
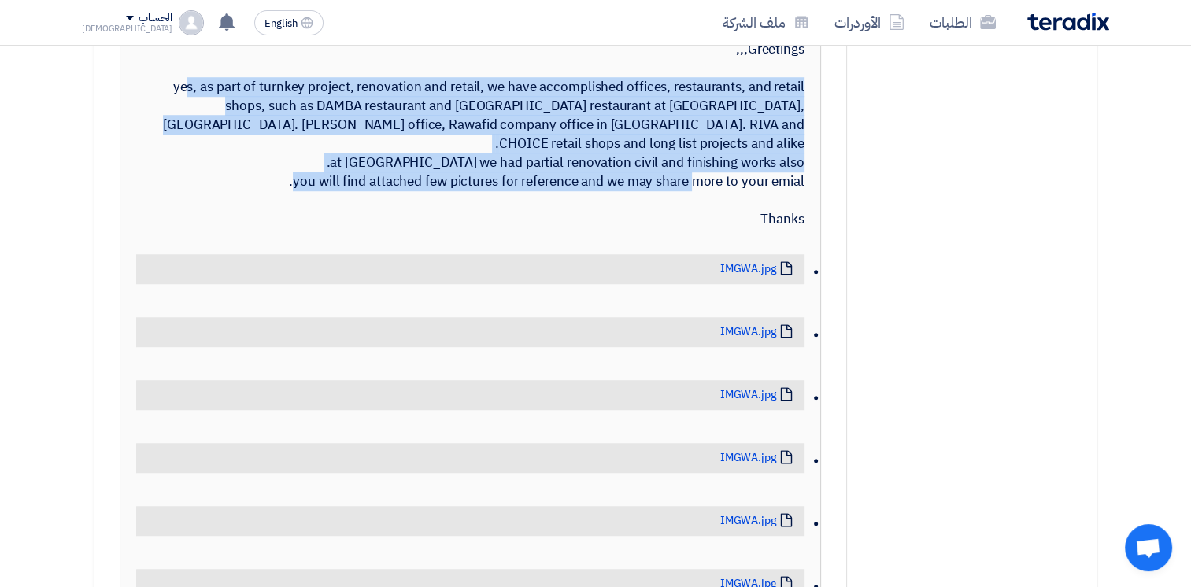
drag, startPoint x: 693, startPoint y: 99, endPoint x: 787, endPoint y: 275, distance: 200.0
click at [787, 229] on div "hello [PERSON_NAME], Greetings,,, yes, as part of turnkey project, renovation a…" at bounding box center [470, 125] width 668 height 208
click at [786, 229] on div "hello [PERSON_NAME], Greetings,,, yes, as part of turnkey project, renovation a…" at bounding box center [470, 125] width 668 height 208
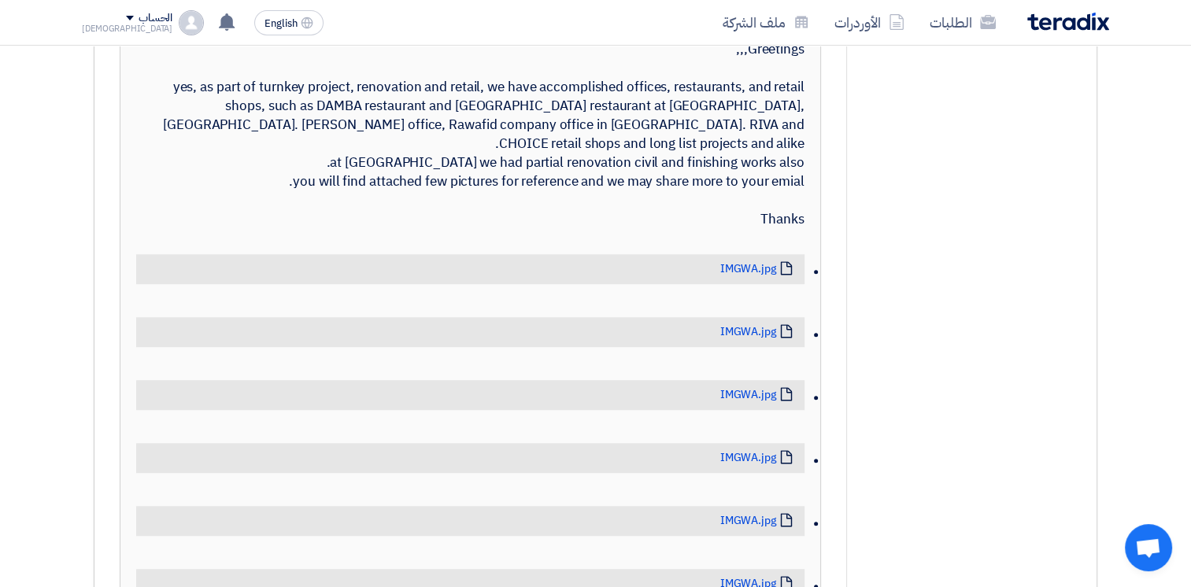
drag, startPoint x: 786, startPoint y: 276, endPoint x: 800, endPoint y: 280, distance: 14.7
click at [800, 229] on div "hello [PERSON_NAME], Greetings,,, yes, as part of turnkey project, renovation a…" at bounding box center [470, 125] width 668 height 208
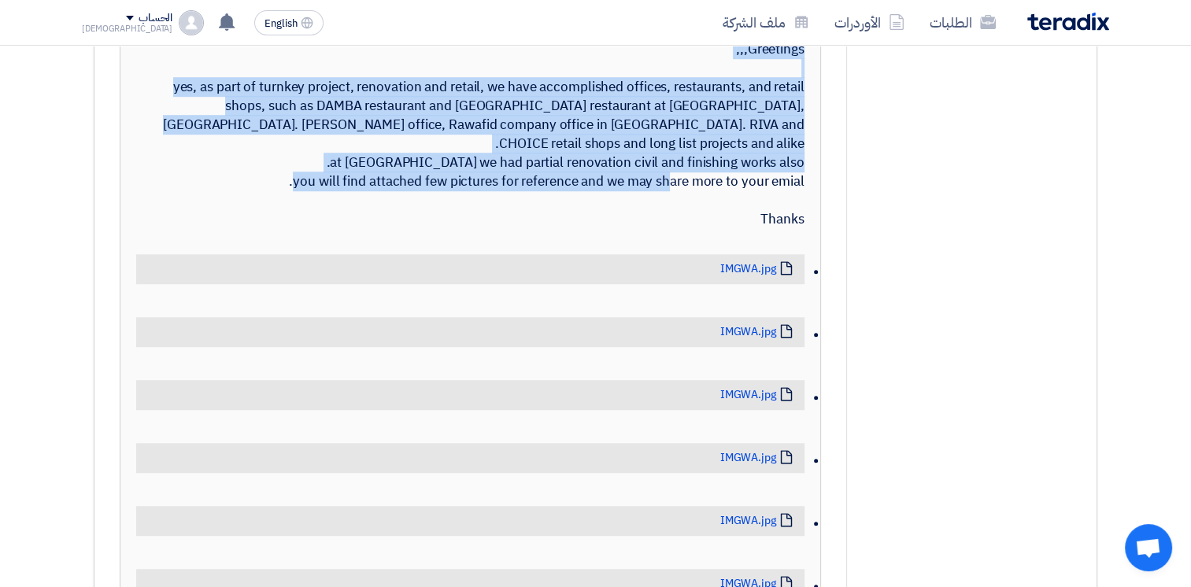
drag, startPoint x: 804, startPoint y: 279, endPoint x: 714, endPoint y: 91, distance: 207.7
click at [714, 91] on div "hello [PERSON_NAME], Greetings,,, yes, as part of turnkey project, renovation a…" at bounding box center [470, 125] width 668 height 208
drag, startPoint x: 714, startPoint y: 91, endPoint x: 693, endPoint y: 107, distance: 25.8
click at [696, 106] on div "hello [PERSON_NAME], Greetings,,, yes, as part of turnkey project, renovation a…" at bounding box center [470, 125] width 668 height 208
click at [705, 108] on div "hello [PERSON_NAME], Greetings,,, yes, as part of turnkey project, renovation a…" at bounding box center [470, 125] width 668 height 208
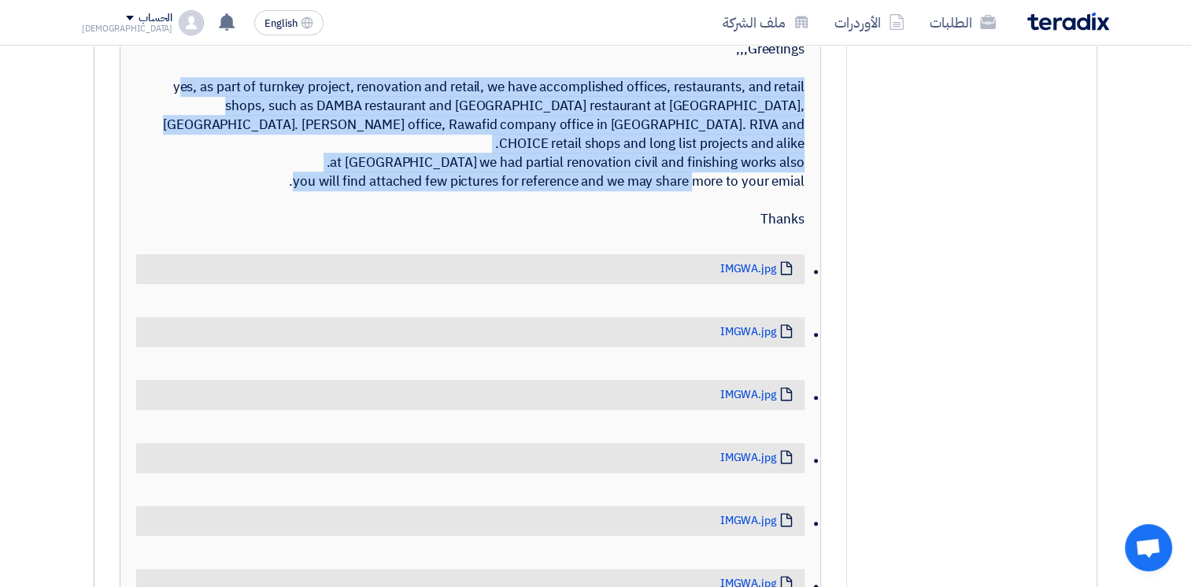
drag, startPoint x: 696, startPoint y: 105, endPoint x: 793, endPoint y: 282, distance: 201.8
click at [793, 229] on div "hello [PERSON_NAME], Greetings,,, yes, as part of turnkey project, renovation a…" at bounding box center [470, 125] width 668 height 208
click at [804, 229] on div "hello [PERSON_NAME], Greetings,,, yes, as part of turnkey project, renovation a…" at bounding box center [470, 125] width 668 height 208
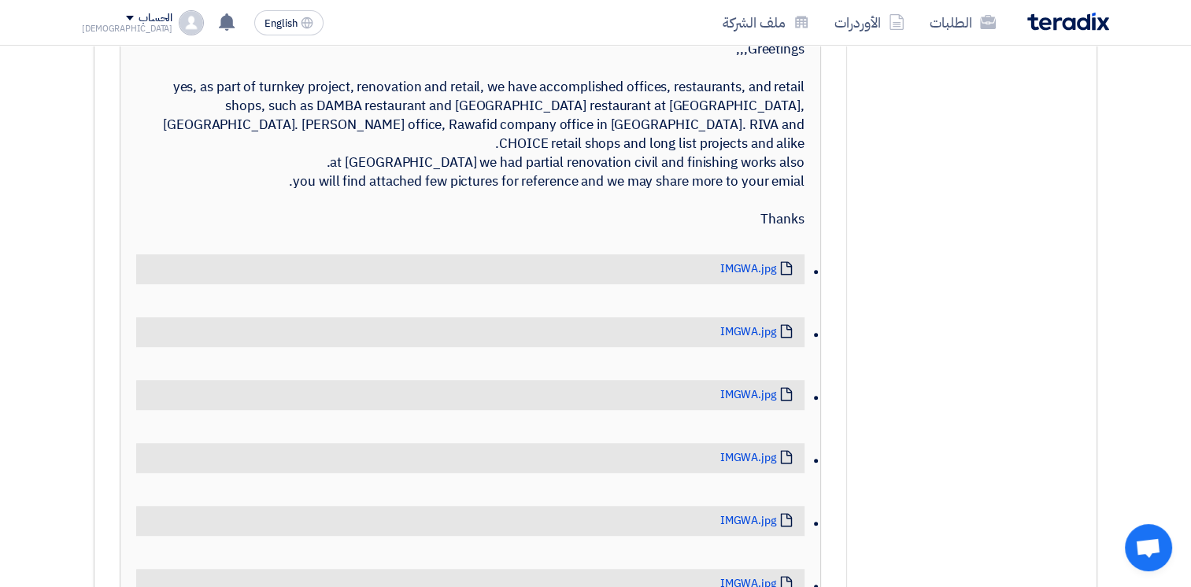
click at [793, 229] on div "hello [PERSON_NAME], Greetings,,, yes, as part of turnkey project, renovation a…" at bounding box center [470, 125] width 668 height 208
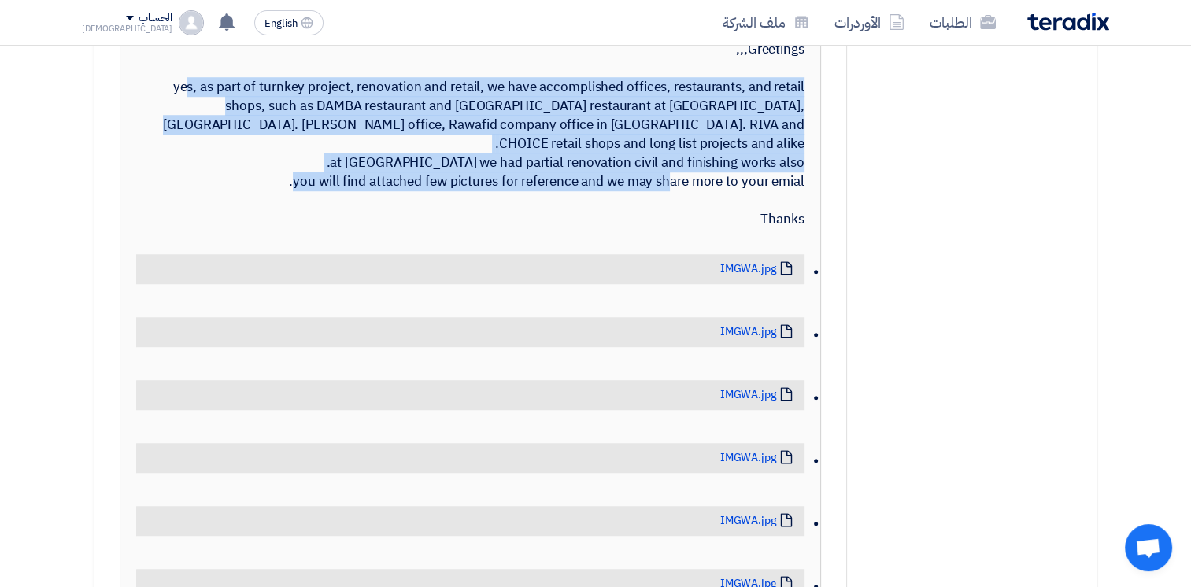
drag, startPoint x: 801, startPoint y: 272, endPoint x: 679, endPoint y: 102, distance: 209.2
click at [679, 102] on div "hello [PERSON_NAME], Greetings,,, yes, as part of turnkey project, renovation a…" at bounding box center [470, 125] width 668 height 208
drag, startPoint x: 706, startPoint y: 102, endPoint x: 800, endPoint y: 275, distance: 196.5
click at [800, 229] on div "hello [PERSON_NAME], Greetings,,, yes, as part of turnkey project, renovation a…" at bounding box center [470, 125] width 668 height 208
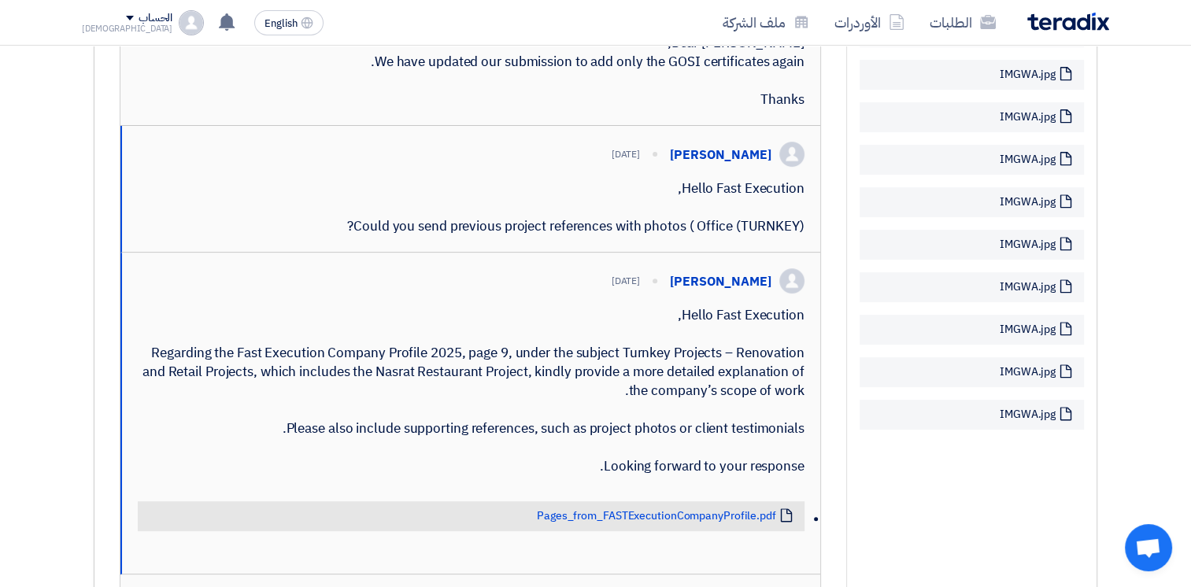
scroll to position [567, 0]
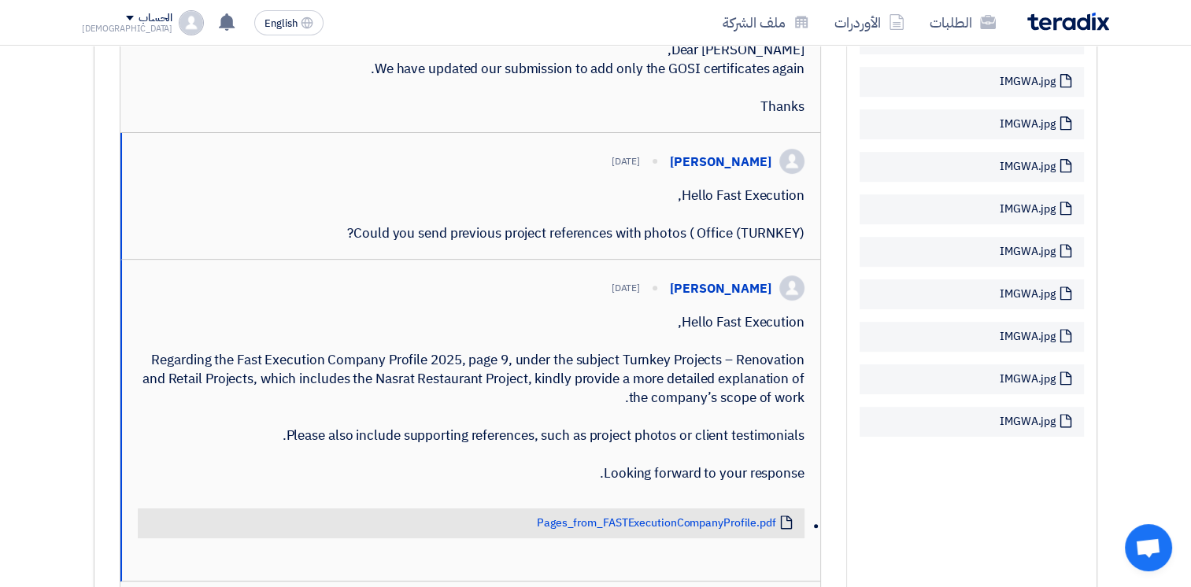
click at [636, 370] on div "Hello Fast Execution, Regarding the Fast Execution Company Profile 2025, page 9…" at bounding box center [471, 398] width 667 height 170
drag, startPoint x: 682, startPoint y: 370, endPoint x: 787, endPoint y: 528, distance: 190.1
click at [787, 483] on div "Hello Fast Execution, Regarding the Fast Execution Company Profile 2025, page 9…" at bounding box center [471, 398] width 667 height 170
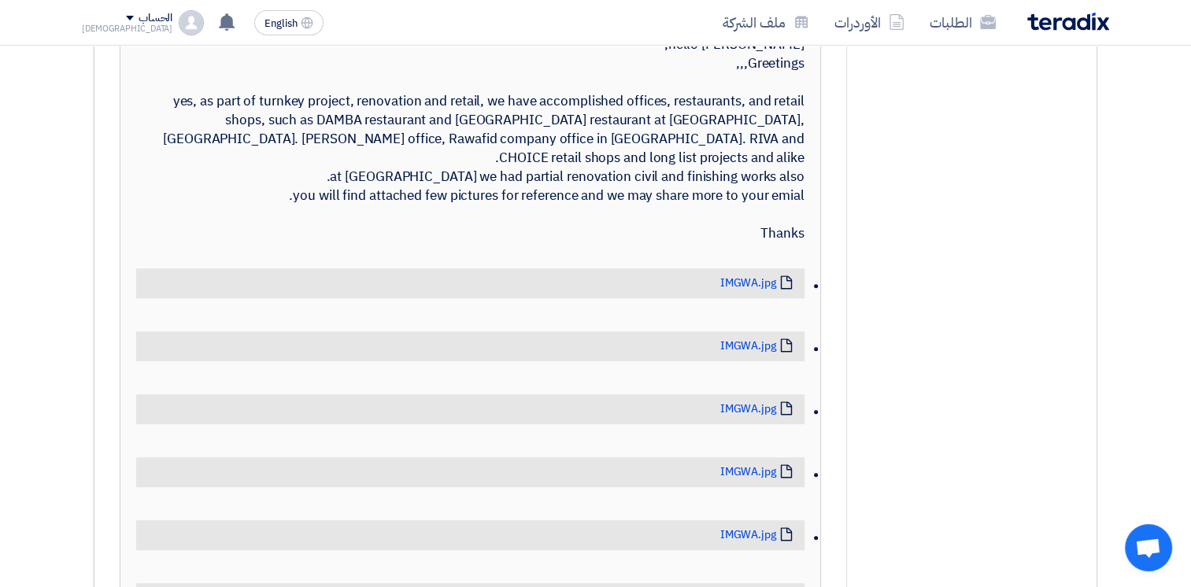
scroll to position [1082, 0]
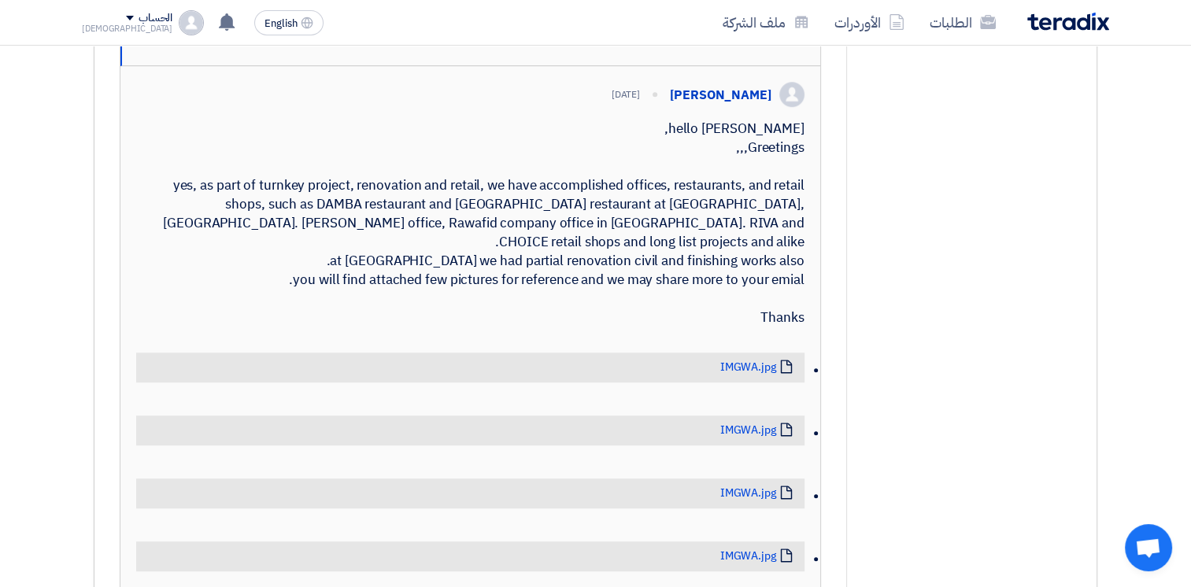
click at [706, 204] on div "hello [PERSON_NAME], Greetings,,, yes, as part of turnkey project, renovation a…" at bounding box center [470, 224] width 668 height 208
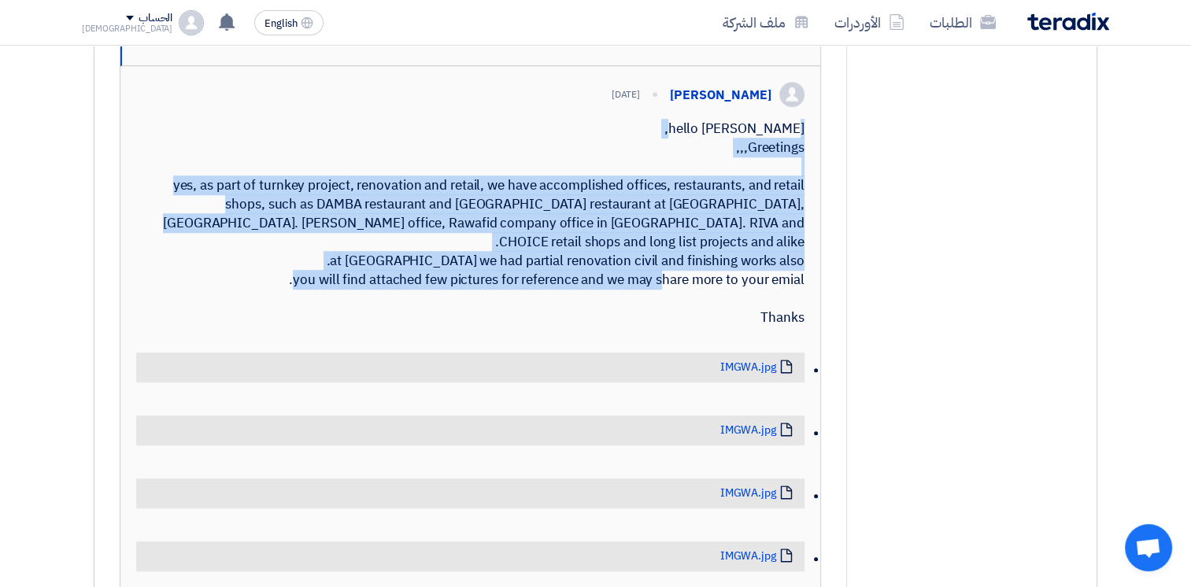
drag, startPoint x: 703, startPoint y: 200, endPoint x: 800, endPoint y: 353, distance: 181.5
click at [800, 327] on div "hello [PERSON_NAME], Greetings,,, yes, as part of turnkey project, renovation a…" at bounding box center [470, 224] width 668 height 208
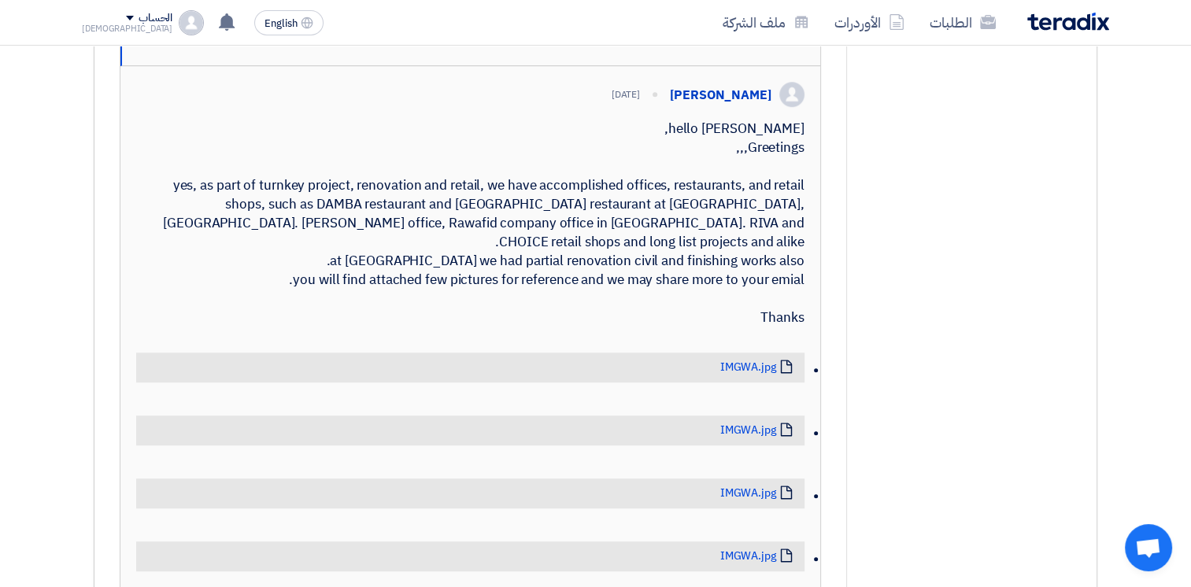
drag, startPoint x: 800, startPoint y: 353, endPoint x: 796, endPoint y: 373, distance: 20.1
click at [787, 327] on div "hello [PERSON_NAME], Greetings,,, yes, as part of turnkey project, renovation a…" at bounding box center [470, 224] width 668 height 208
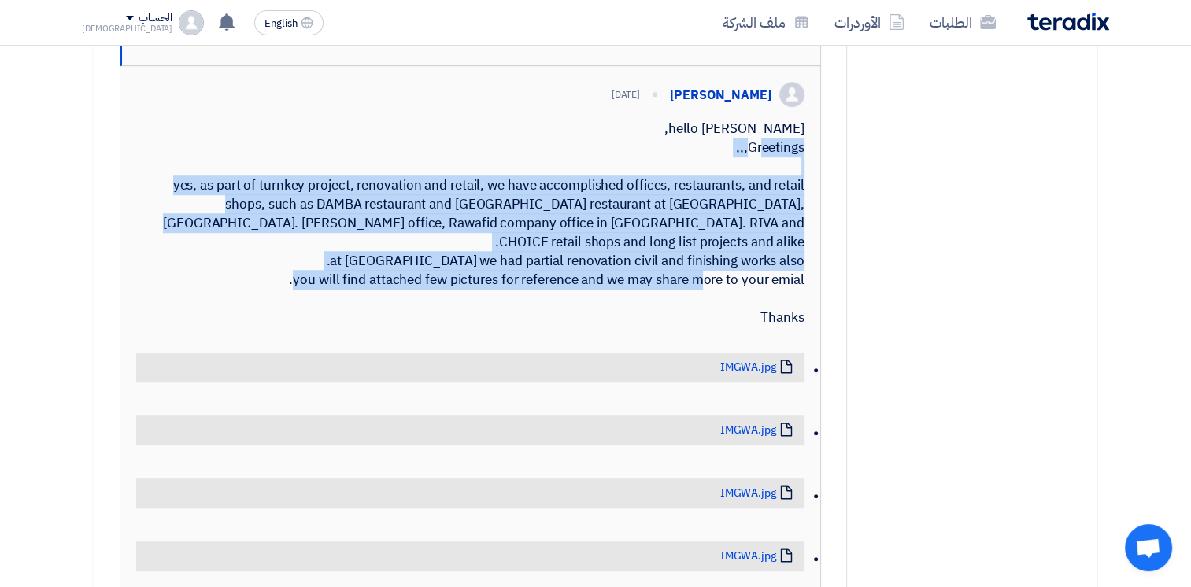
drag, startPoint x: 799, startPoint y: 373, endPoint x: 727, endPoint y: 198, distance: 188.8
click at [727, 198] on div "hello [PERSON_NAME], Greetings,,, yes, as part of turnkey project, renovation a…" at bounding box center [470, 224] width 668 height 208
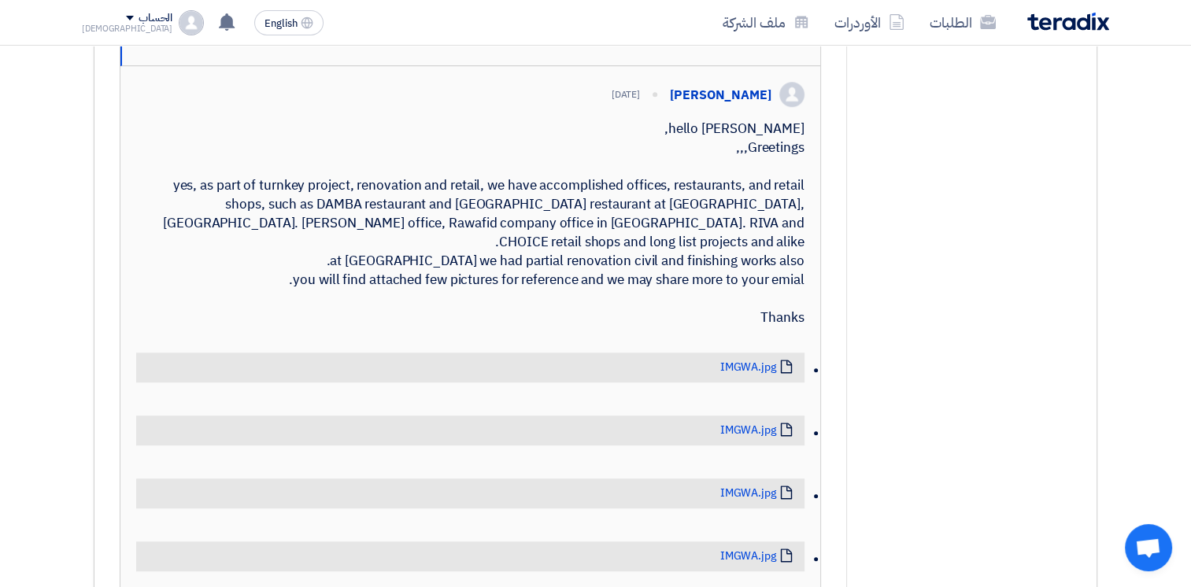
drag, startPoint x: 727, startPoint y: 198, endPoint x: 721, endPoint y: 204, distance: 8.4
click at [721, 204] on div "hello [PERSON_NAME], Greetings,,, yes, as part of turnkey project, renovation a…" at bounding box center [470, 224] width 668 height 208
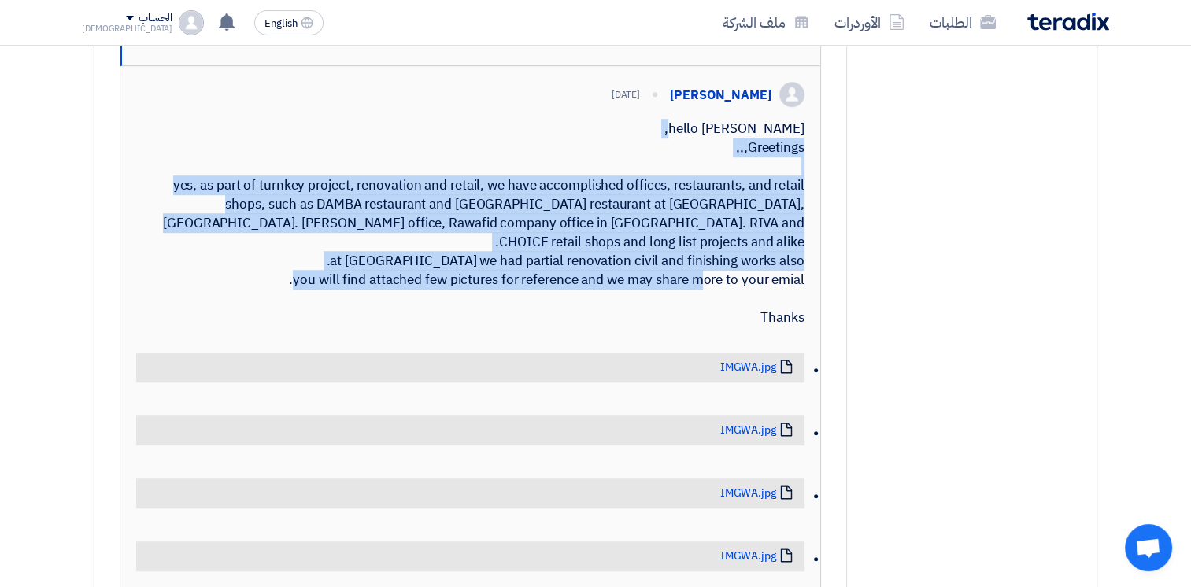
drag, startPoint x: 708, startPoint y: 199, endPoint x: 796, endPoint y: 378, distance: 199.6
click at [796, 327] on div "hello [PERSON_NAME], Greetings,,, yes, as part of turnkey project, renovation a…" at bounding box center [470, 224] width 668 height 208
drag, startPoint x: 803, startPoint y: 373, endPoint x: 701, endPoint y: 192, distance: 207.5
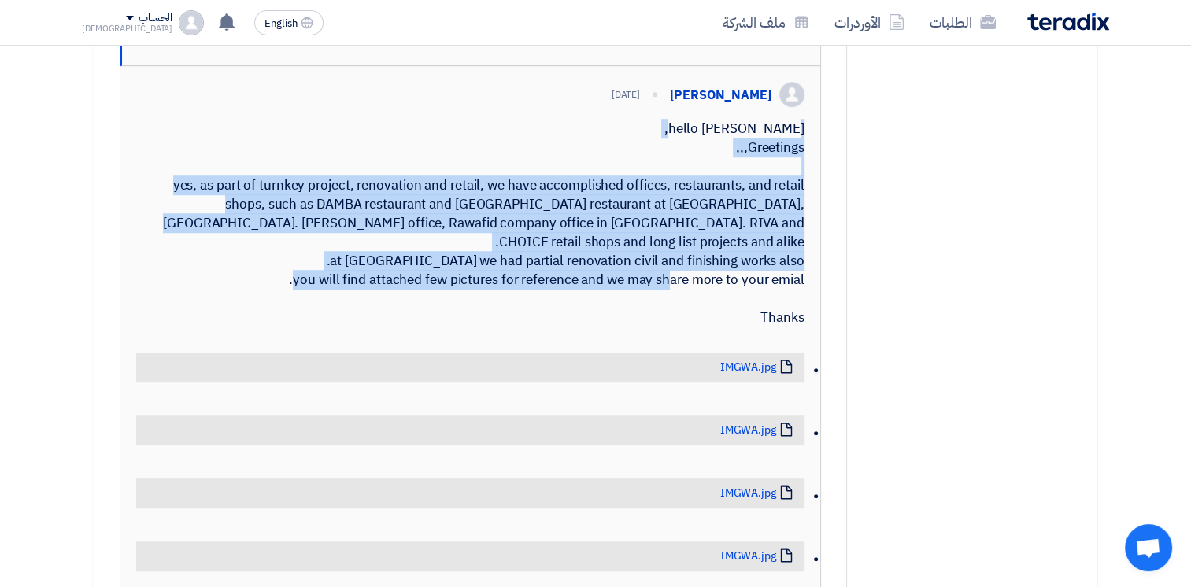
click at [701, 192] on div "hello [PERSON_NAME], Greetings,,, yes, as part of turnkey project, renovation a…" at bounding box center [470, 224] width 668 height 208
drag, startPoint x: 701, startPoint y: 192, endPoint x: 705, endPoint y: 206, distance: 14.7
click at [705, 206] on div "hello [PERSON_NAME], Greetings,,, yes, as part of turnkey project, renovation a…" at bounding box center [470, 224] width 668 height 208
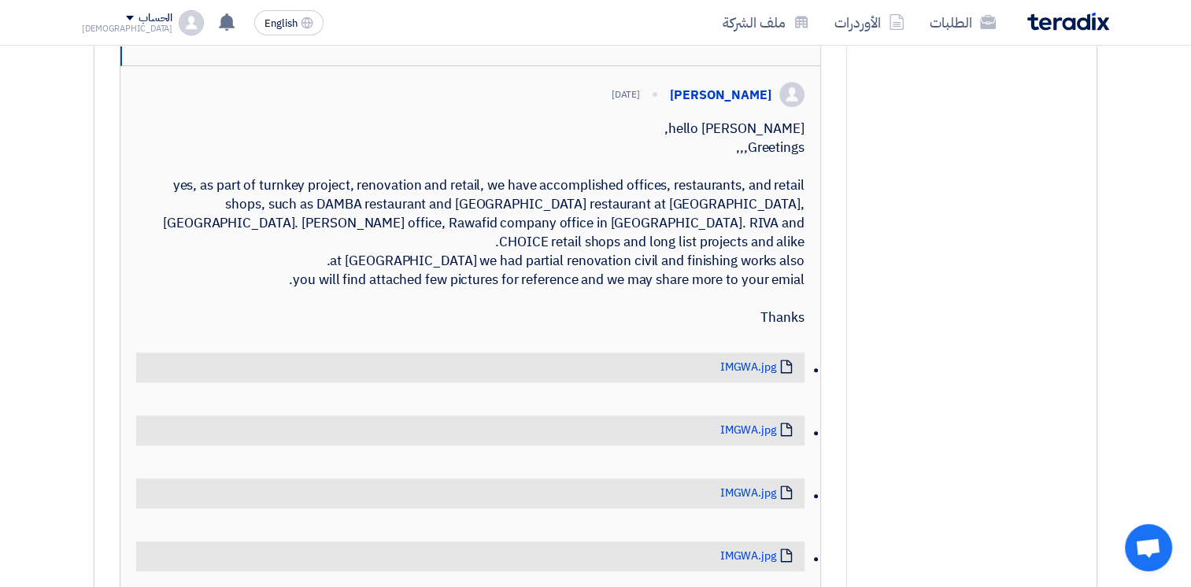
click at [698, 200] on div "hello [PERSON_NAME], Greetings,,, yes, as part of turnkey project, renovation a…" at bounding box center [470, 224] width 668 height 208
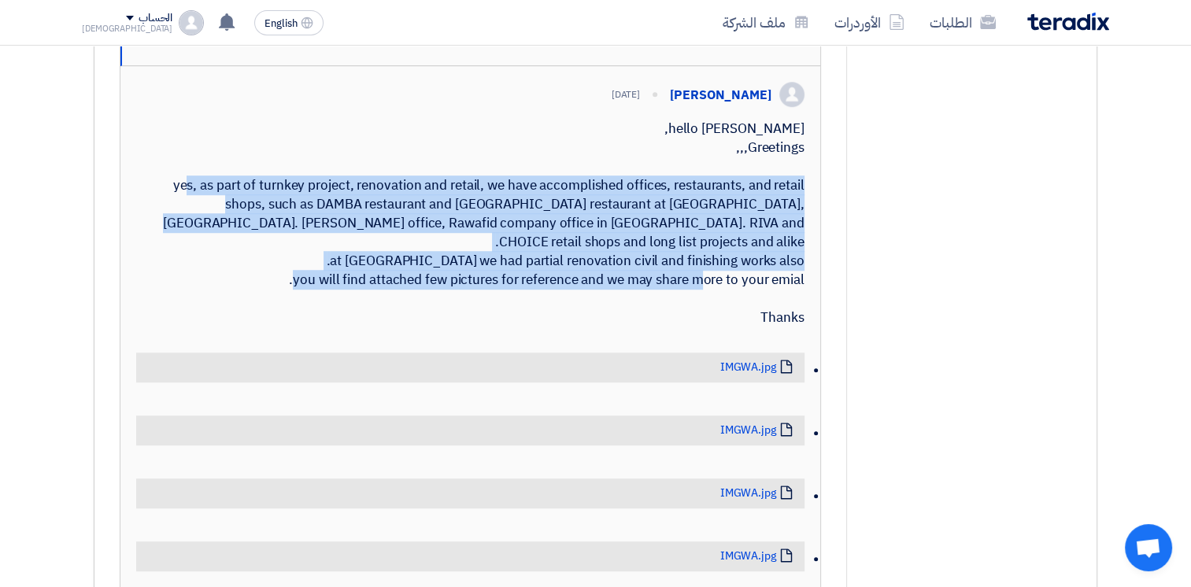
drag, startPoint x: 695, startPoint y: 198, endPoint x: 800, endPoint y: 383, distance: 211.8
drag, startPoint x: 800, startPoint y: 383, endPoint x: 789, endPoint y: 368, distance: 18.1
click at [789, 327] on div "hello [PERSON_NAME], Greetings,,, yes, as part of turnkey project, renovation a…" at bounding box center [470, 224] width 668 height 208
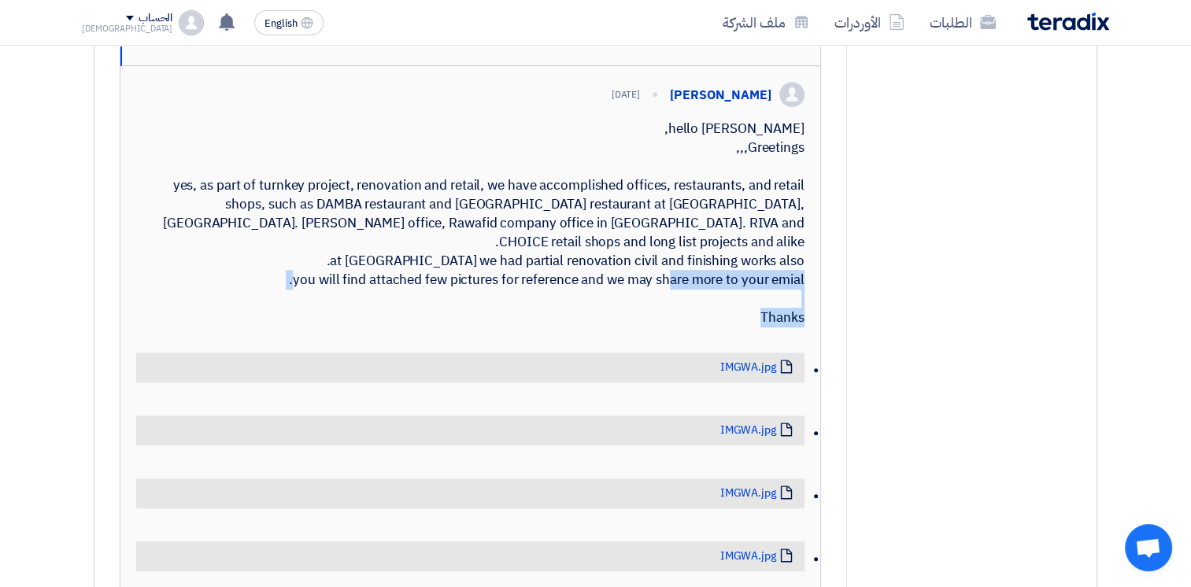
click at [789, 327] on div "hello [PERSON_NAME], Greetings,,, yes, as part of turnkey project, renovation a…" at bounding box center [470, 224] width 668 height 208
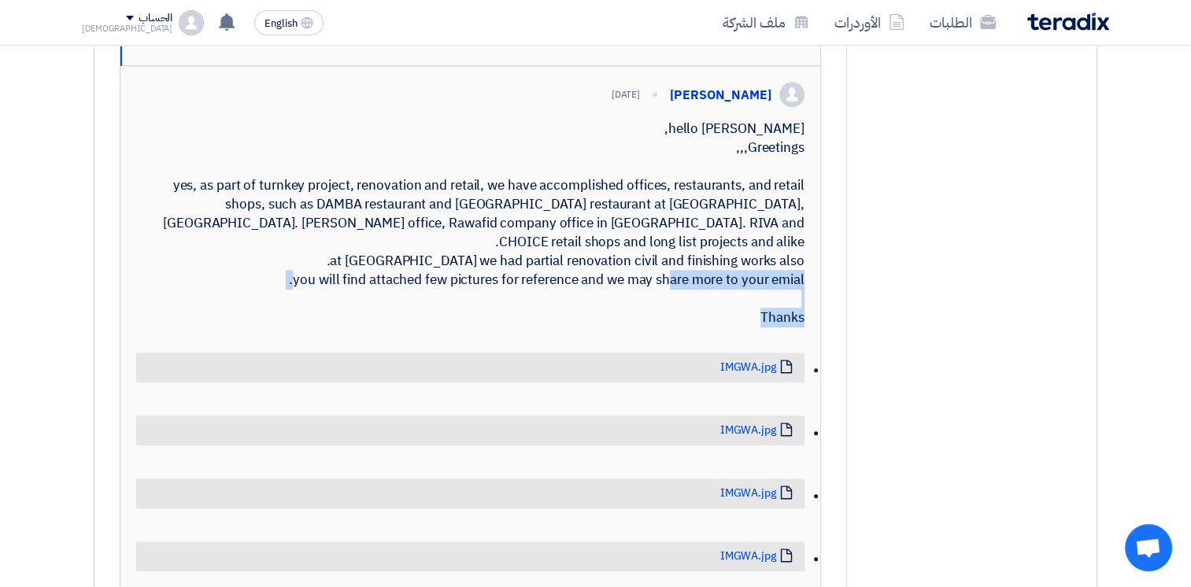
drag, startPoint x: 789, startPoint y: 368, endPoint x: 801, endPoint y: 375, distance: 14.2
click at [801, 327] on div "hello [PERSON_NAME], Greetings,,, yes, as part of turnkey project, renovation a…" at bounding box center [470, 224] width 668 height 208
click at [788, 327] on div "hello [PERSON_NAME], Greetings,,, yes, as part of turnkey project, renovation a…" at bounding box center [470, 224] width 668 height 208
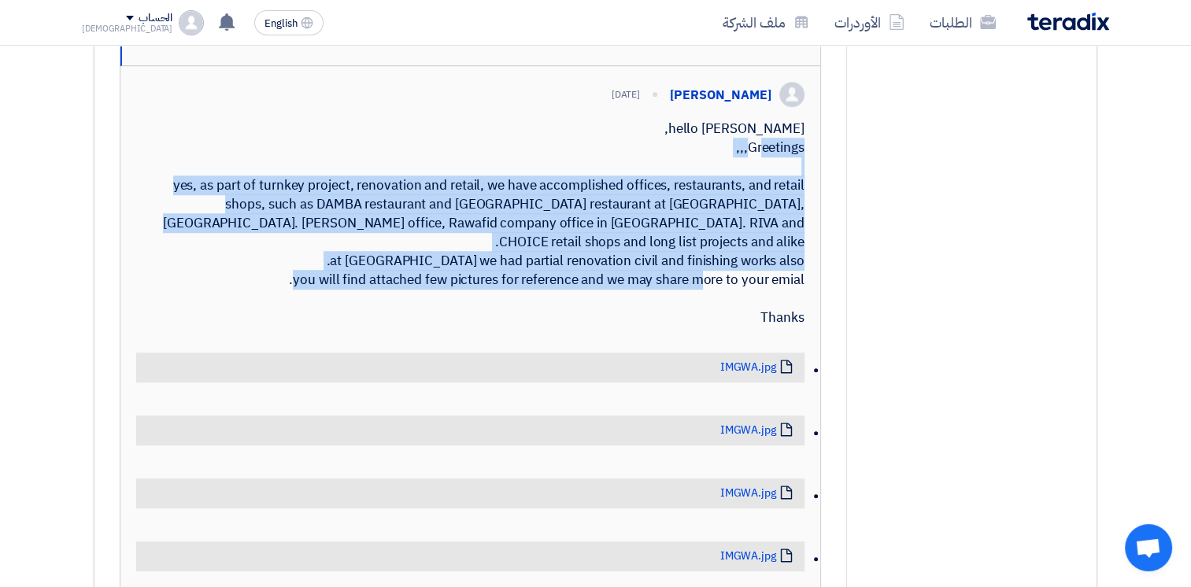
drag, startPoint x: 800, startPoint y: 376, endPoint x: 727, endPoint y: 190, distance: 199.4
click at [727, 191] on div "hello [PERSON_NAME], Greetings,,, yes, as part of turnkey project, renovation a…" at bounding box center [470, 224] width 668 height 208
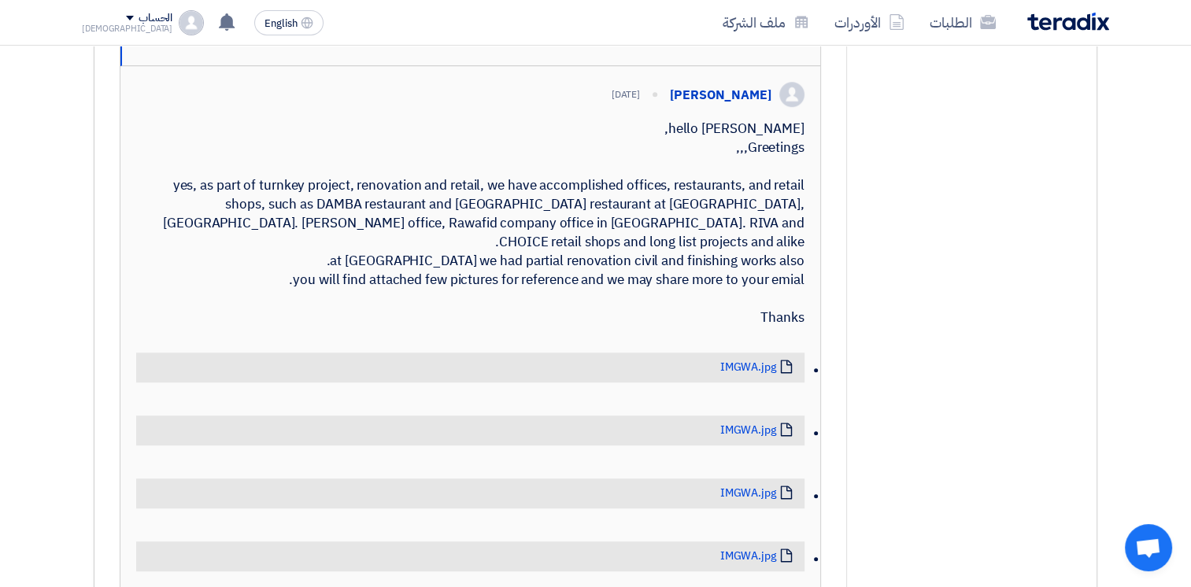
drag, startPoint x: 727, startPoint y: 190, endPoint x: 701, endPoint y: 198, distance: 26.9
click at [705, 198] on div "hello [PERSON_NAME], Greetings,,, yes, as part of turnkey project, renovation a…" at bounding box center [470, 224] width 668 height 208
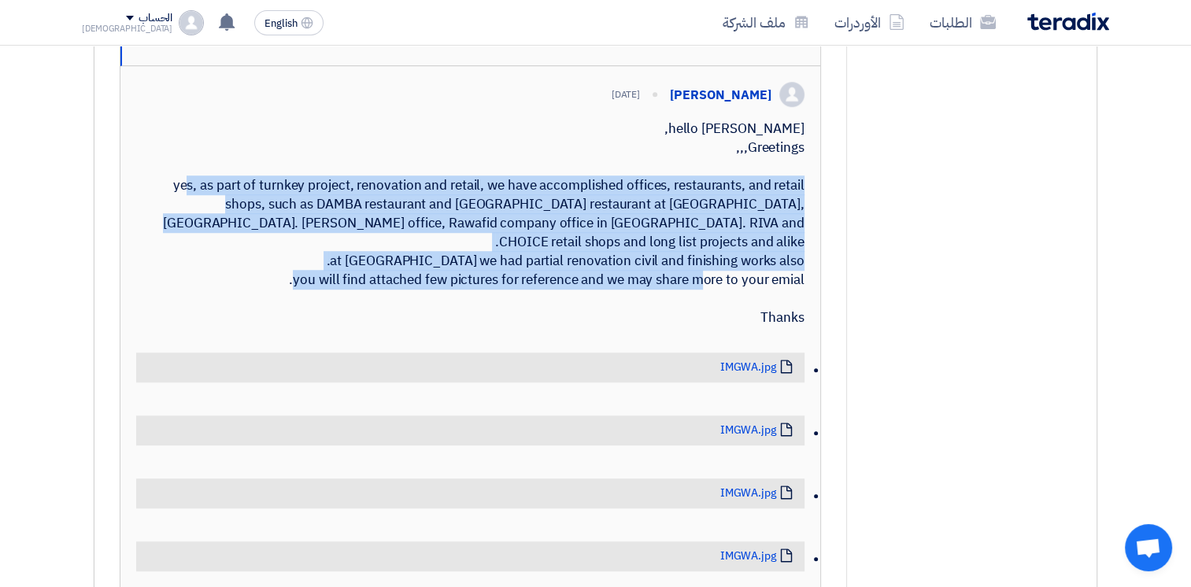
drag, startPoint x: 693, startPoint y: 198, endPoint x: 794, endPoint y: 362, distance: 193.3
click at [794, 327] on div "hello [PERSON_NAME], Greetings,,, yes, as part of turnkey project, renovation a…" at bounding box center [470, 224] width 668 height 208
drag, startPoint x: 801, startPoint y: 370, endPoint x: 701, endPoint y: 187, distance: 208.2
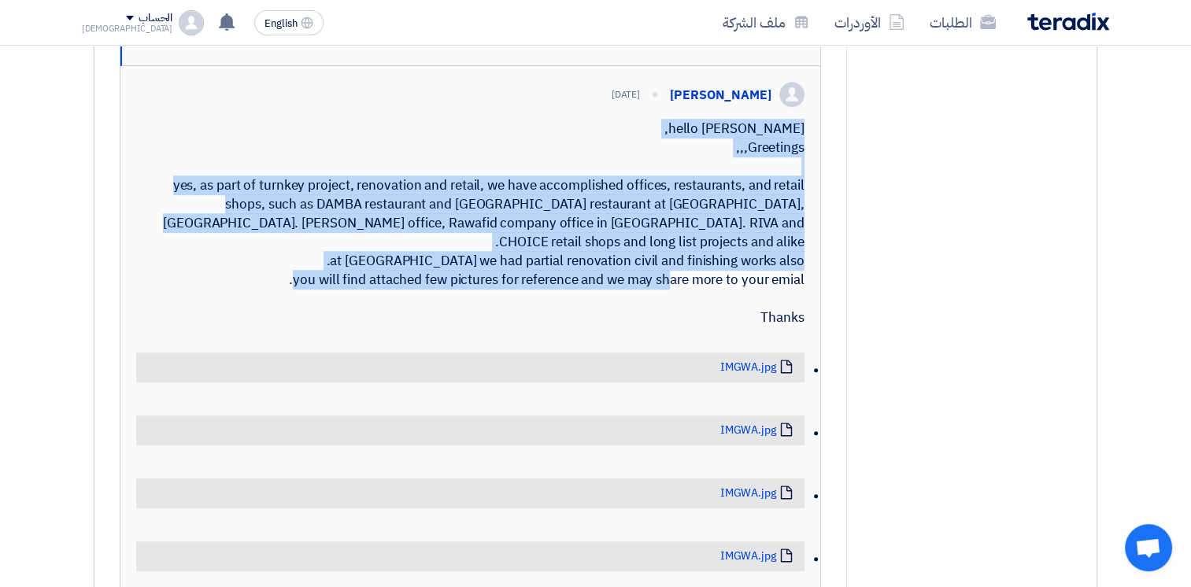
click at [701, 187] on div "hello [PERSON_NAME], Greetings,,, yes, as part of turnkey project, renovation a…" at bounding box center [470, 224] width 668 height 208
drag, startPoint x: 701, startPoint y: 187, endPoint x: 701, endPoint y: 210, distance: 22.8
click at [701, 210] on div "hello [PERSON_NAME], Greetings,,, yes, as part of turnkey project, renovation a…" at bounding box center [470, 224] width 668 height 208
click at [699, 200] on div "hello [PERSON_NAME], Greetings,,, yes, as part of turnkey project, renovation a…" at bounding box center [470, 224] width 668 height 208
click at [696, 198] on div "hello [PERSON_NAME], Greetings,,, yes, as part of turnkey project, renovation a…" at bounding box center [470, 224] width 668 height 208
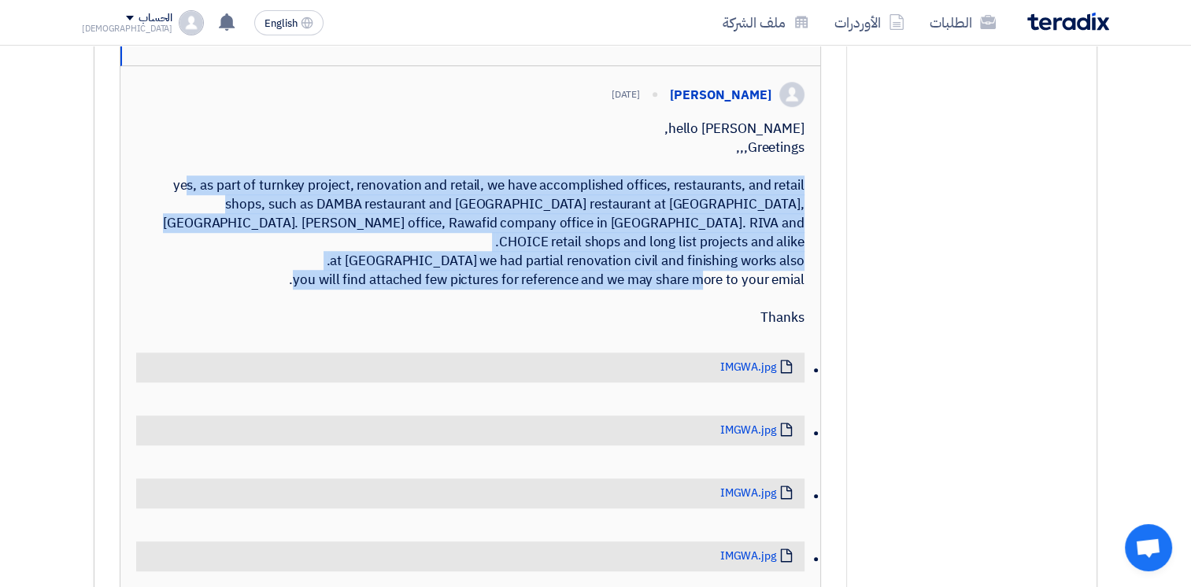
drag, startPoint x: 692, startPoint y: 198, endPoint x: 800, endPoint y: 375, distance: 206.7
click at [800, 327] on div "hello [PERSON_NAME], Greetings,,, yes, as part of turnkey project, renovation a…" at bounding box center [470, 224] width 668 height 208
click at [797, 327] on div "hello [PERSON_NAME], Greetings,,, yes, as part of turnkey project, renovation a…" at bounding box center [470, 224] width 668 height 208
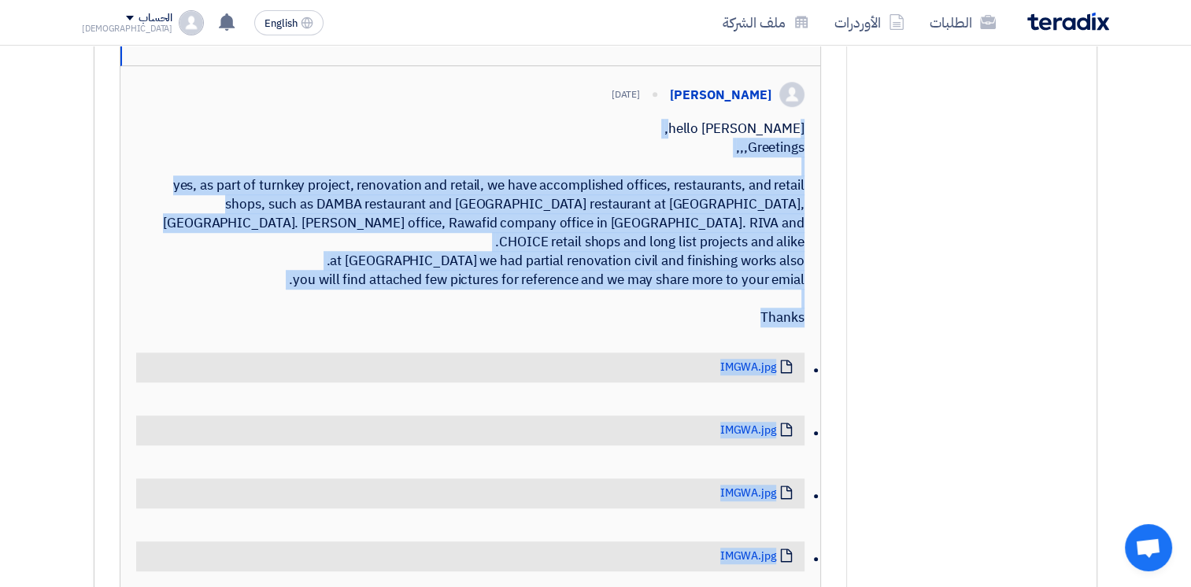
drag, startPoint x: 803, startPoint y: 373, endPoint x: 700, endPoint y: 200, distance: 201.5
click at [700, 200] on div "hello [PERSON_NAME], Greetings,,, yes, as part of turnkey project, renovation a…" at bounding box center [470, 224] width 668 height 208
click at [699, 200] on div "hello [PERSON_NAME], Greetings,,, yes, as part of turnkey project, renovation a…" at bounding box center [470, 224] width 668 height 208
click at [696, 198] on div "hello [PERSON_NAME], Greetings,,, yes, as part of turnkey project, renovation a…" at bounding box center [470, 224] width 668 height 208
click at [693, 198] on div "hello [PERSON_NAME], Greetings,,, yes, as part of turnkey project, renovation a…" at bounding box center [470, 224] width 668 height 208
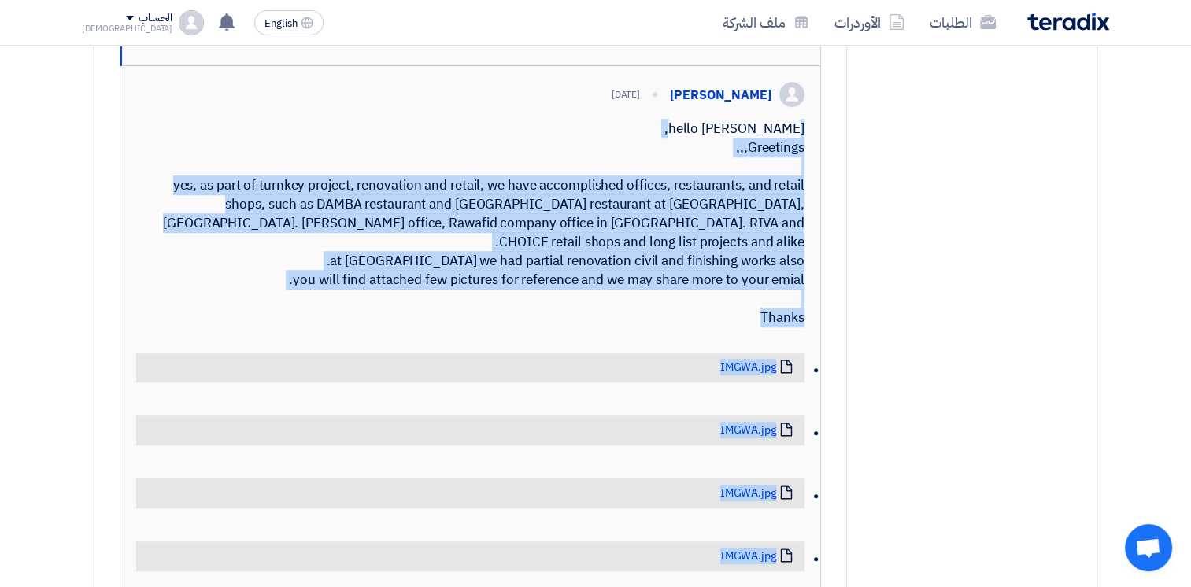
click at [699, 203] on div "hello [PERSON_NAME], Greetings,,, yes, as part of turnkey project, renovation a…" at bounding box center [470, 224] width 668 height 208
click at [711, 205] on div "hello [PERSON_NAME], Greetings,,, yes, as part of turnkey project, renovation a…" at bounding box center [470, 224] width 668 height 208
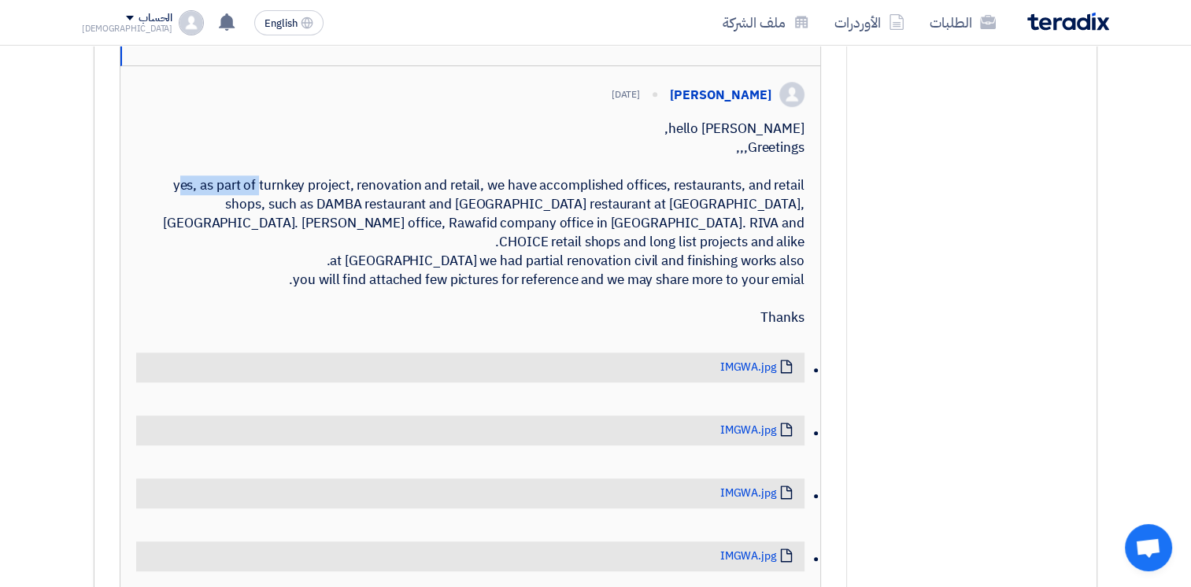
drag, startPoint x: 696, startPoint y: 202, endPoint x: 790, endPoint y: 234, distance: 99.6
click at [790, 234] on div "hello [PERSON_NAME], Greetings,,, yes, as part of turnkey project, renovation a…" at bounding box center [470, 224] width 668 height 208
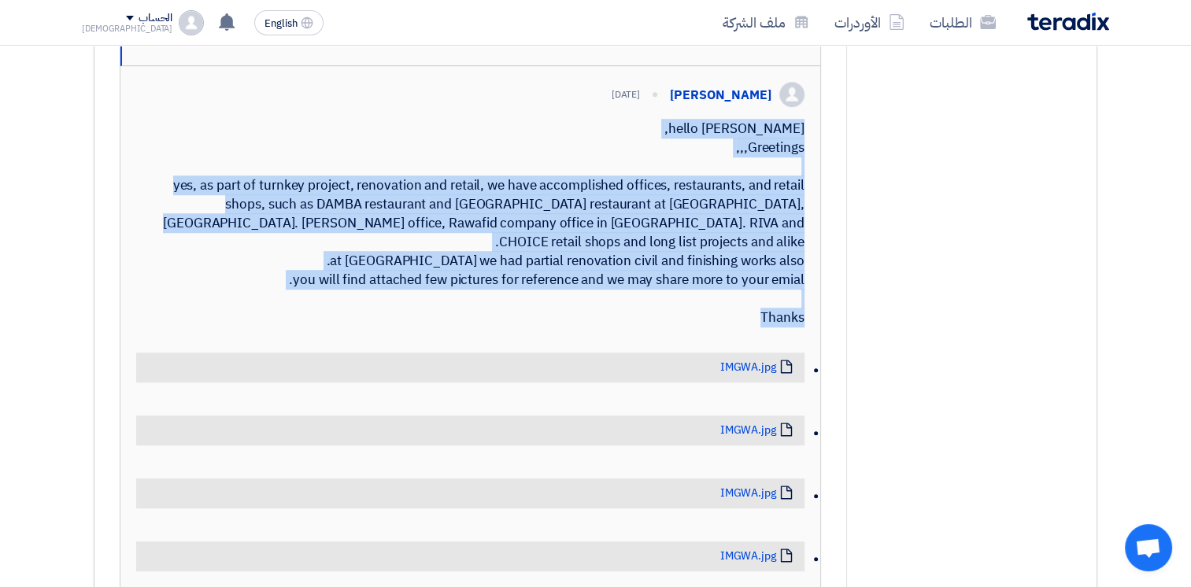
drag, startPoint x: 693, startPoint y: 187, endPoint x: 808, endPoint y: 408, distance: 249.2
drag, startPoint x: 808, startPoint y: 408, endPoint x: 752, endPoint y: 371, distance: 67.5
click at [752, 327] on div "hello [PERSON_NAME], Greetings,,, yes, as part of turnkey project, renovation a…" at bounding box center [470, 224] width 668 height 208
click at [787, 327] on div "hello [PERSON_NAME], Greetings,,, yes, as part of turnkey project, renovation a…" at bounding box center [470, 224] width 668 height 208
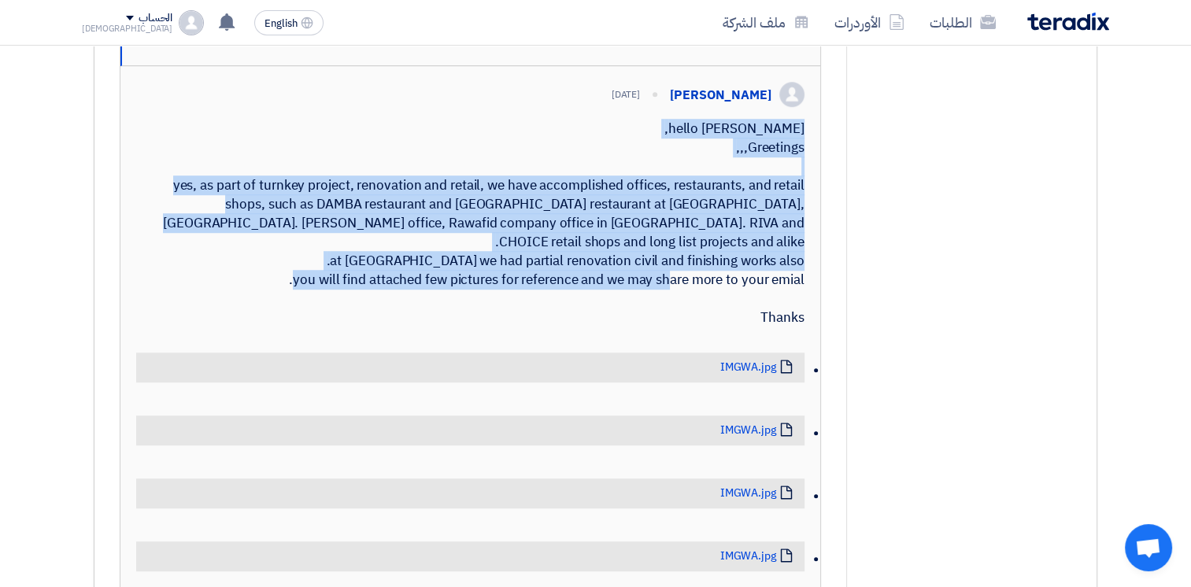
drag, startPoint x: 801, startPoint y: 375, endPoint x: 694, endPoint y: 187, distance: 216.4
click at [694, 187] on div "hello [PERSON_NAME], Greetings,,, yes, as part of turnkey project, renovation a…" at bounding box center [470, 224] width 668 height 208
drag, startPoint x: 694, startPoint y: 187, endPoint x: 700, endPoint y: 219, distance: 32.1
click at [700, 219] on div "hello [PERSON_NAME], Greetings,,, yes, as part of turnkey project, renovation a…" at bounding box center [470, 224] width 668 height 208
click at [700, 203] on div "hello [PERSON_NAME], Greetings,,, yes, as part of turnkey project, renovation a…" at bounding box center [470, 224] width 668 height 208
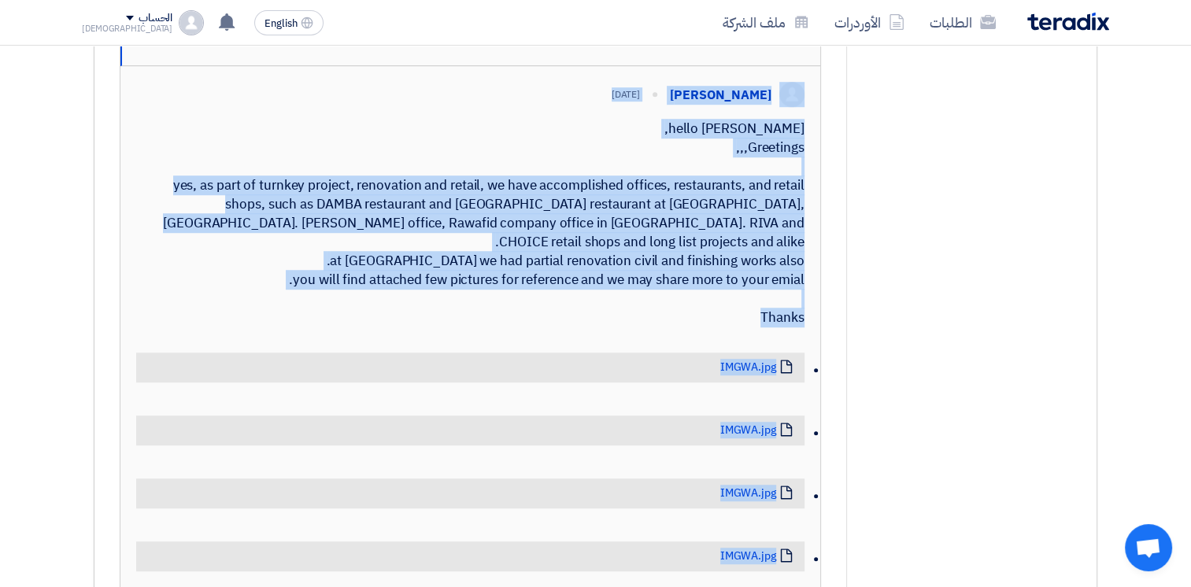
drag, startPoint x: 694, startPoint y: 199, endPoint x: 801, endPoint y: 364, distance: 196.9
drag, startPoint x: 801, startPoint y: 364, endPoint x: 799, endPoint y: 376, distance: 12.0
click at [799, 327] on div "hello [PERSON_NAME], Greetings,,, yes, as part of turnkey project, renovation a…" at bounding box center [470, 224] width 668 height 208
click at [796, 327] on div "hello [PERSON_NAME], Greetings,,, yes, as part of turnkey project, renovation a…" at bounding box center [470, 224] width 668 height 208
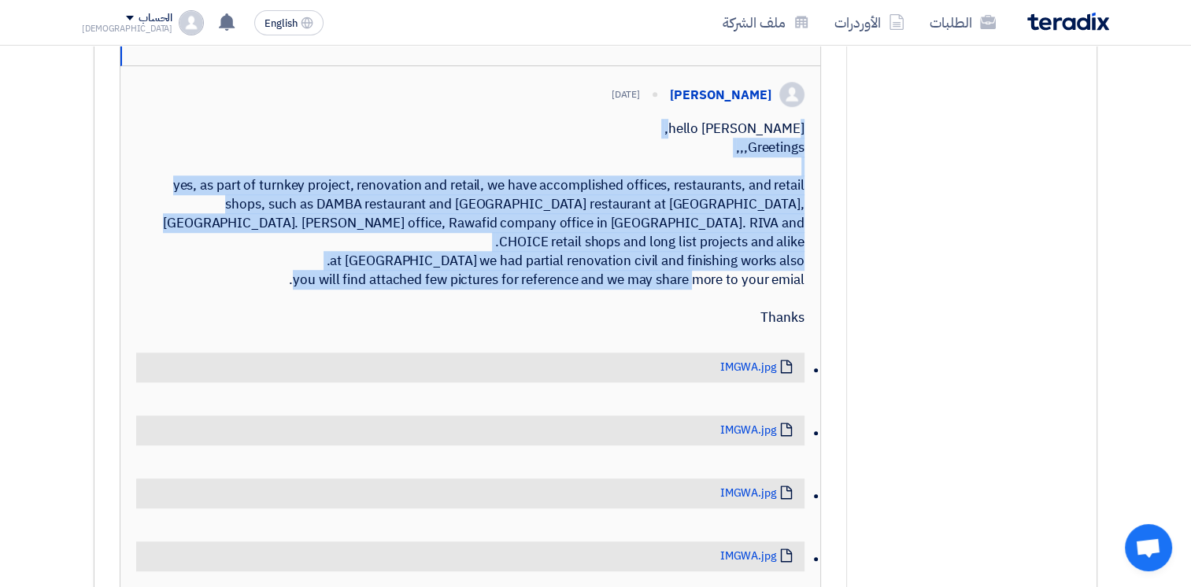
drag, startPoint x: 789, startPoint y: 371, endPoint x: 706, endPoint y: 195, distance: 194.3
click at [706, 195] on div "hello [PERSON_NAME], Greetings,,, yes, as part of turnkey project, renovation a…" at bounding box center [470, 224] width 668 height 208
click at [705, 195] on div "hello [PERSON_NAME], Greetings,,, yes, as part of turnkey project, renovation a…" at bounding box center [470, 224] width 668 height 208
click at [700, 196] on div "hello [PERSON_NAME], Greetings,,, yes, as part of turnkey project, renovation a…" at bounding box center [470, 224] width 668 height 208
drag, startPoint x: 696, startPoint y: 196, endPoint x: 806, endPoint y: 383, distance: 216.6
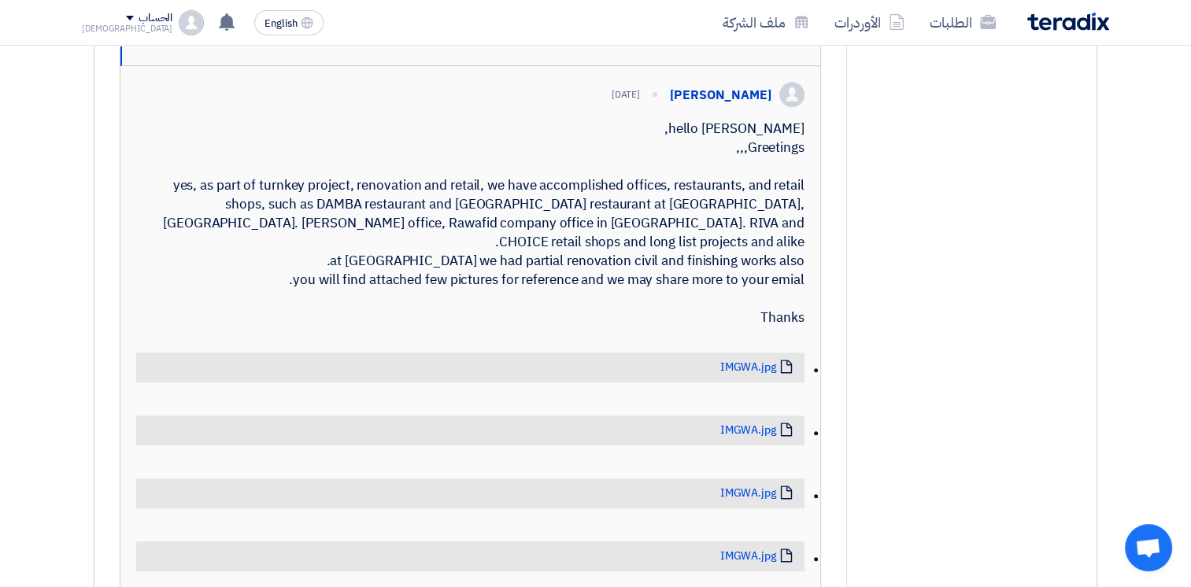
drag, startPoint x: 806, startPoint y: 383, endPoint x: 793, endPoint y: 373, distance: 15.7
click at [793, 327] on div "hello [PERSON_NAME], Greetings,,, yes, as part of turnkey project, renovation a…" at bounding box center [470, 224] width 668 height 208
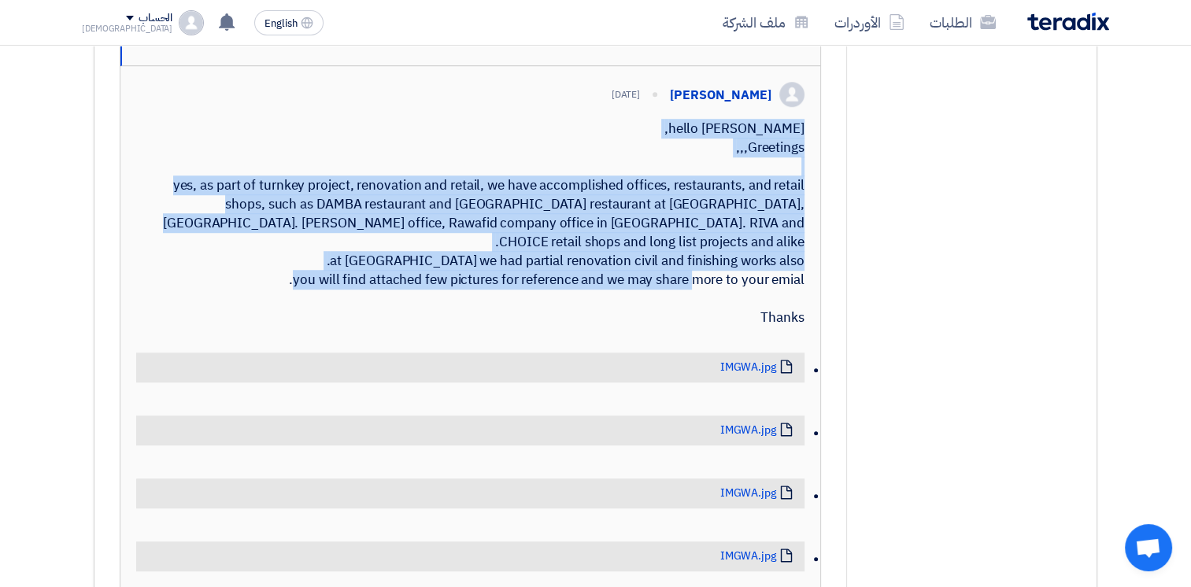
drag, startPoint x: 789, startPoint y: 371, endPoint x: 712, endPoint y: 186, distance: 201.1
click at [712, 186] on div "hello [PERSON_NAME], Greetings,,, yes, as part of turnkey project, renovation a…" at bounding box center [470, 224] width 668 height 208
drag, startPoint x: 712, startPoint y: 186, endPoint x: 705, endPoint y: 200, distance: 15.8
click at [708, 200] on div "hello [PERSON_NAME], Greetings,,, yes, as part of turnkey project, renovation a…" at bounding box center [470, 224] width 668 height 208
click at [704, 200] on div "hello [PERSON_NAME], Greetings,,, yes, as part of turnkey project, renovation a…" at bounding box center [470, 224] width 668 height 208
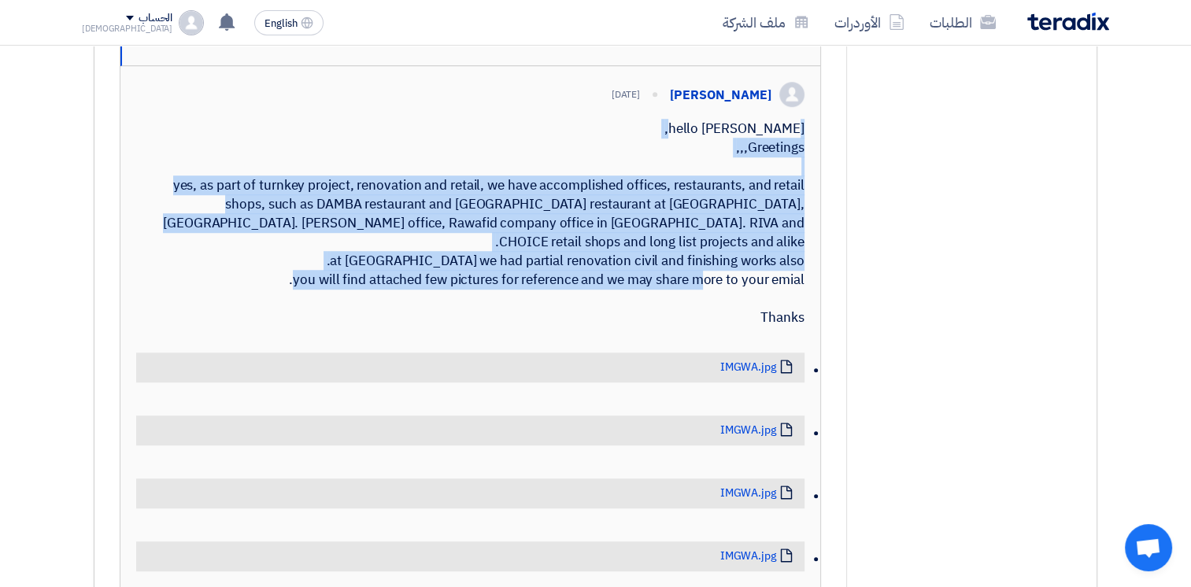
drag, startPoint x: 701, startPoint y: 200, endPoint x: 796, endPoint y: 379, distance: 203.2
click at [796, 327] on div "hello [PERSON_NAME], Greetings,,, yes, as part of turnkey project, renovation a…" at bounding box center [470, 224] width 668 height 208
click at [793, 327] on div "hello [PERSON_NAME], Greetings,,, yes, as part of turnkey project, renovation a…" at bounding box center [470, 224] width 668 height 208
click at [800, 327] on div "hello [PERSON_NAME], Greetings,,, yes, as part of turnkey project, renovation a…" at bounding box center [470, 224] width 668 height 208
drag, startPoint x: 803, startPoint y: 371, endPoint x: 708, endPoint y: 184, distance: 210.1
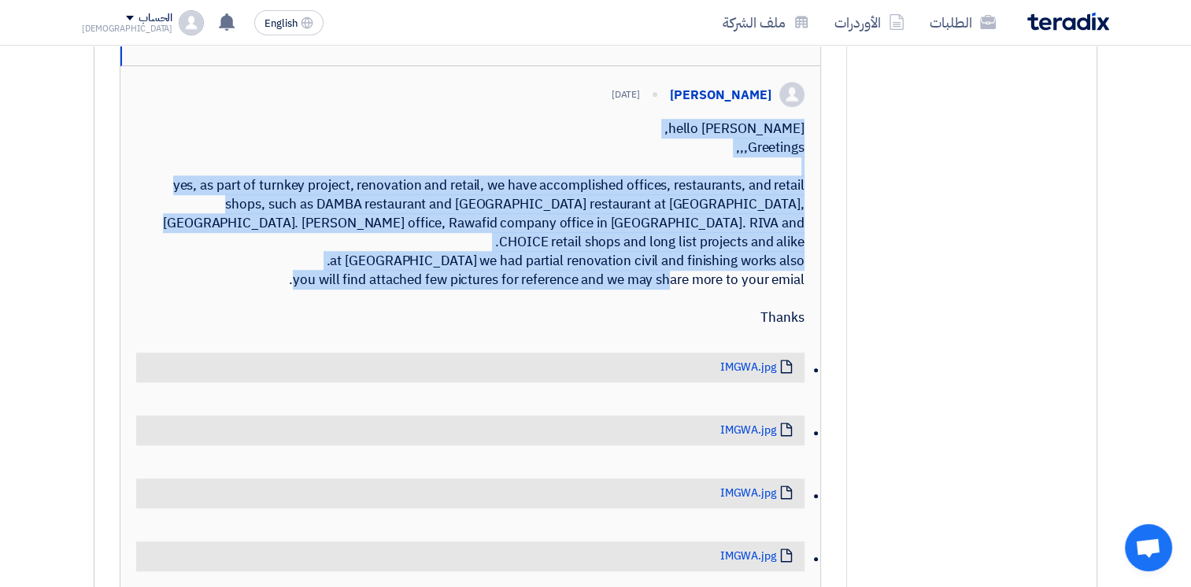
click at [708, 184] on div "hello [PERSON_NAME], Greetings,,, yes, as part of turnkey project, renovation a…" at bounding box center [470, 224] width 668 height 208
drag, startPoint x: 708, startPoint y: 184, endPoint x: 702, endPoint y: 197, distance: 13.7
click at [707, 201] on div "hello [PERSON_NAME], Greetings,,, yes, as part of turnkey project, renovation a…" at bounding box center [470, 224] width 668 height 208
click at [700, 196] on div "hello [PERSON_NAME], Greetings,,, yes, as part of turnkey project, renovation a…" at bounding box center [470, 224] width 668 height 208
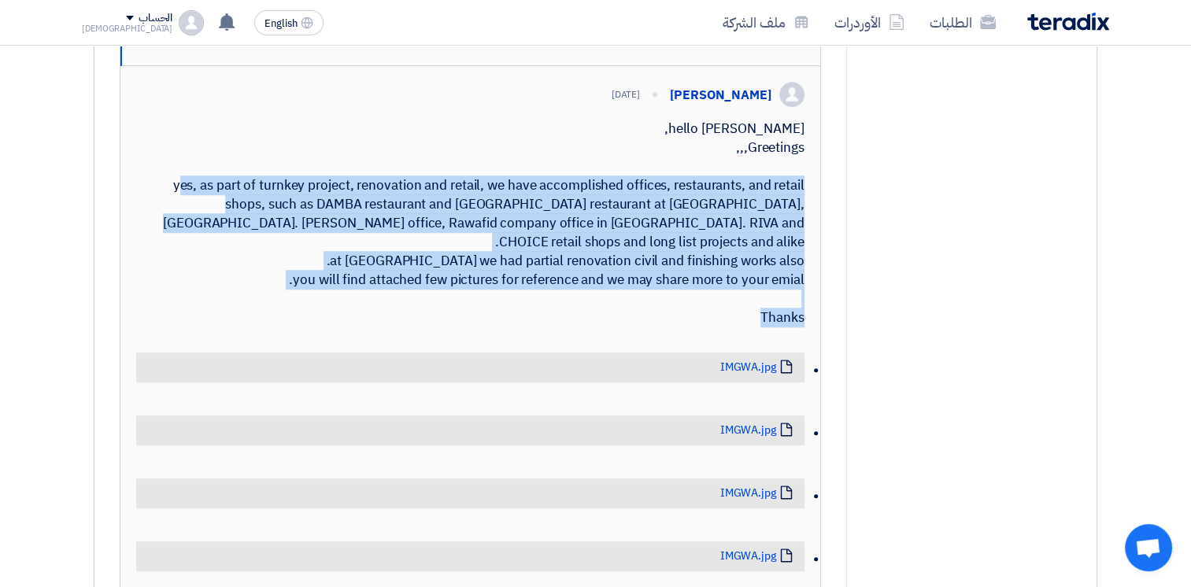
drag, startPoint x: 697, startPoint y: 196, endPoint x: 786, endPoint y: 393, distance: 215.9
drag, startPoint x: 786, startPoint y: 393, endPoint x: 771, endPoint y: 378, distance: 21.1
click at [771, 327] on div "hello [PERSON_NAME], Greetings,,, yes, as part of turnkey project, renovation a…" at bounding box center [470, 224] width 668 height 208
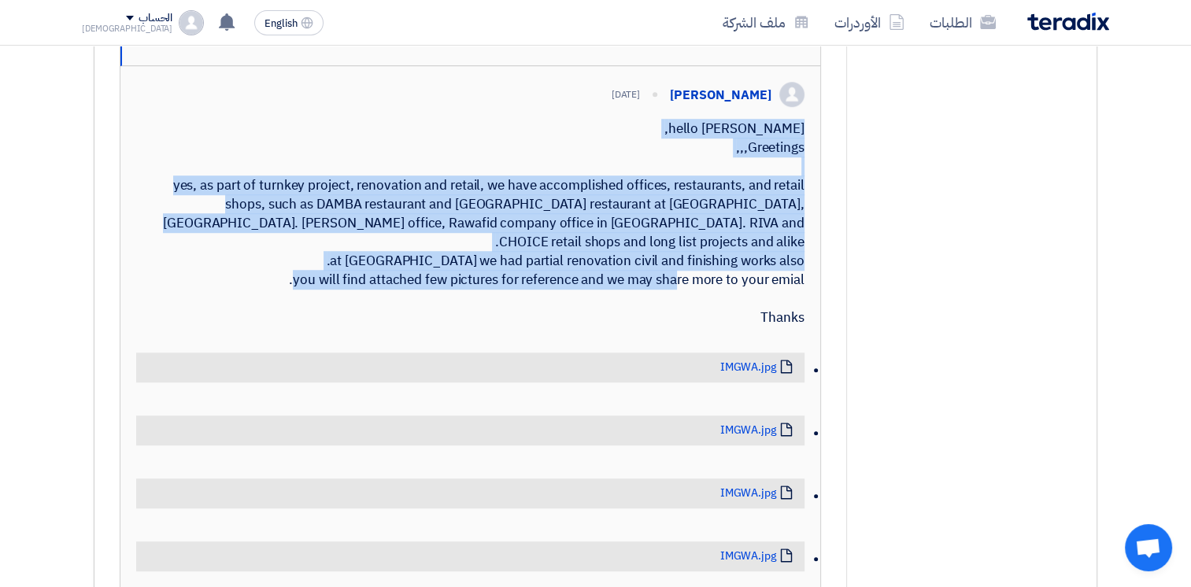
drag, startPoint x: 770, startPoint y: 371, endPoint x: 711, endPoint y: 187, distance: 194.1
click at [711, 187] on div "hello [PERSON_NAME], Greetings,,, yes, as part of turnkey project, renovation a…" at bounding box center [470, 224] width 668 height 208
drag, startPoint x: 711, startPoint y: 187, endPoint x: 708, endPoint y: 208, distance: 21.4
click at [708, 208] on div "hello [PERSON_NAME], Greetings,,, yes, as part of turnkey project, renovation a…" at bounding box center [470, 224] width 668 height 208
drag, startPoint x: 701, startPoint y: 198, endPoint x: 799, endPoint y: 378, distance: 205.0
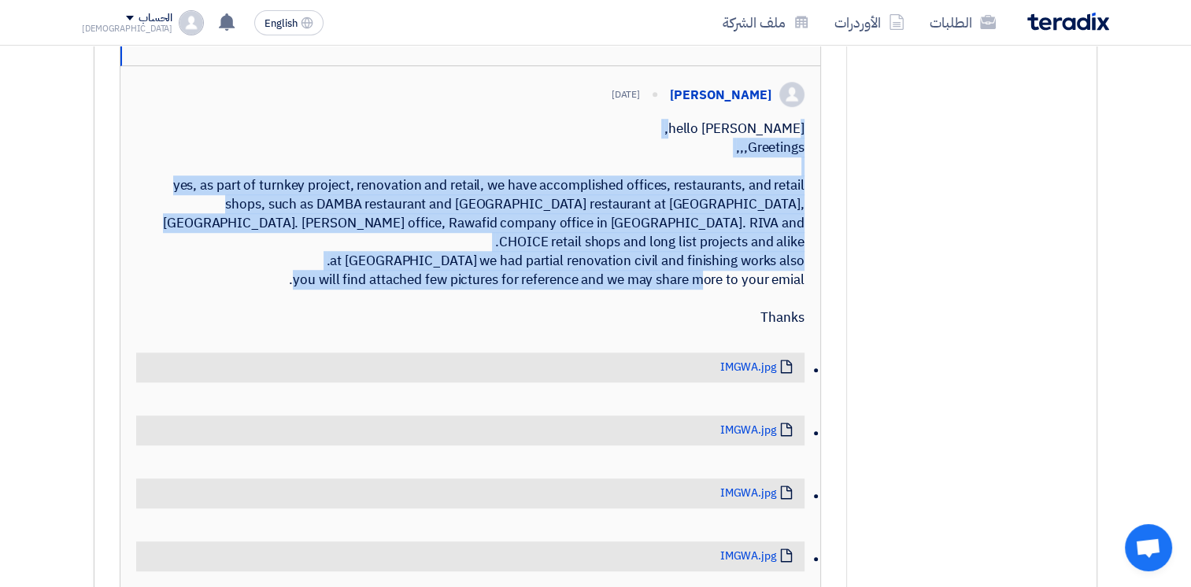
click at [799, 327] on div "hello [PERSON_NAME], Greetings,,, yes, as part of turnkey project, renovation a…" at bounding box center [470, 224] width 668 height 208
click at [793, 327] on div "hello [PERSON_NAME], Greetings,,, yes, as part of turnkey project, renovation a…" at bounding box center [470, 224] width 668 height 208
drag, startPoint x: 803, startPoint y: 370, endPoint x: 708, endPoint y: 194, distance: 199.3
click at [708, 194] on div "hello [PERSON_NAME], Greetings,,, yes, as part of turnkey project, renovation a…" at bounding box center [470, 224] width 668 height 208
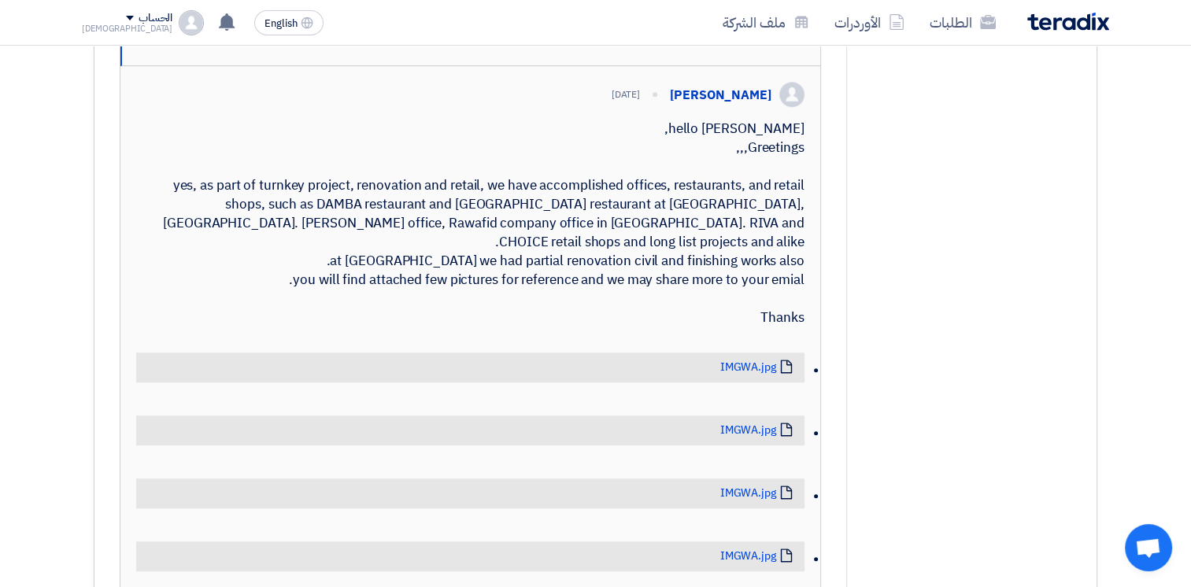
drag, startPoint x: 708, startPoint y: 194, endPoint x: 700, endPoint y: 203, distance: 11.7
click at [700, 203] on div "hello [PERSON_NAME], Greetings,,, yes, as part of turnkey project, renovation a…" at bounding box center [470, 224] width 668 height 208
